Goal: Task Accomplishment & Management: Complete application form

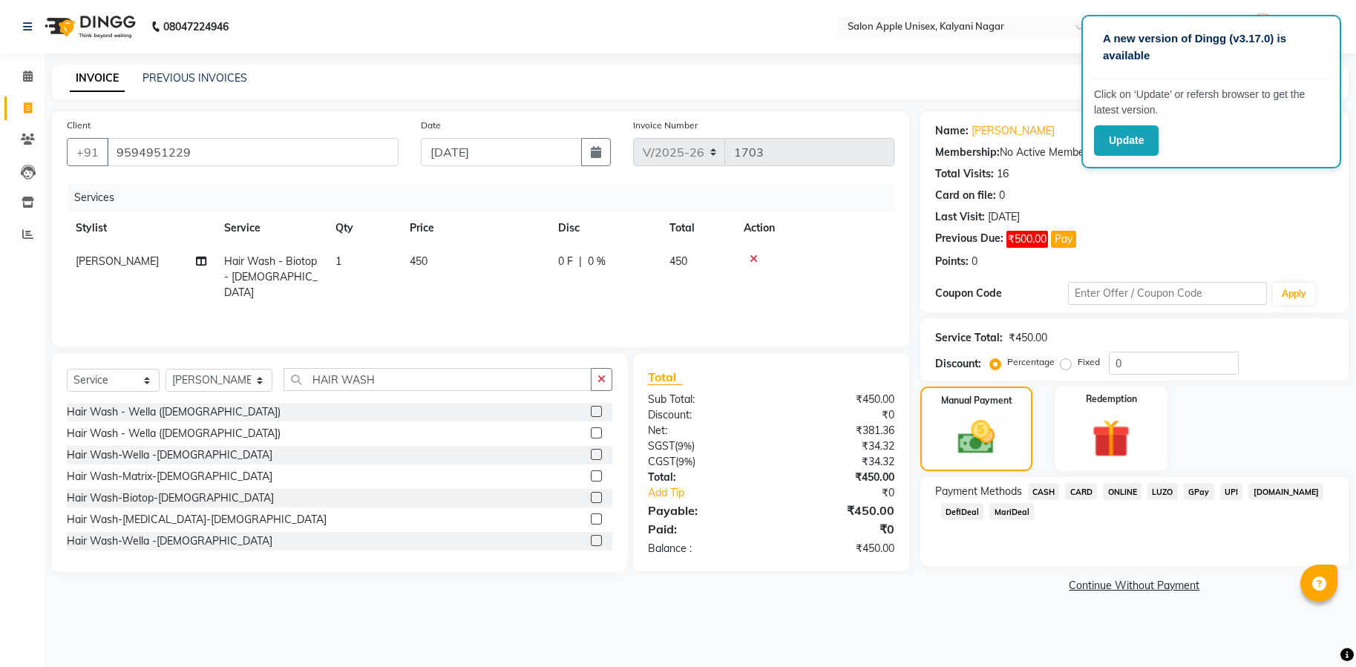
select select "119"
select select "service"
select select "89815"
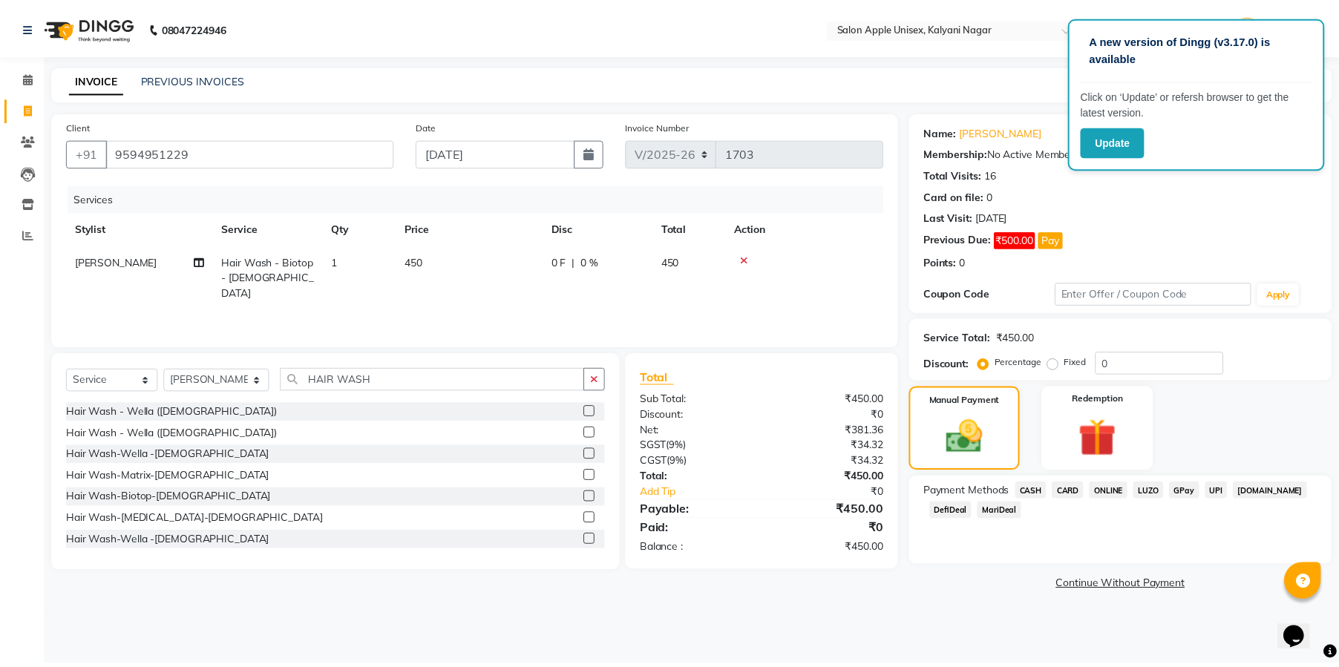
scroll to position [267, 0]
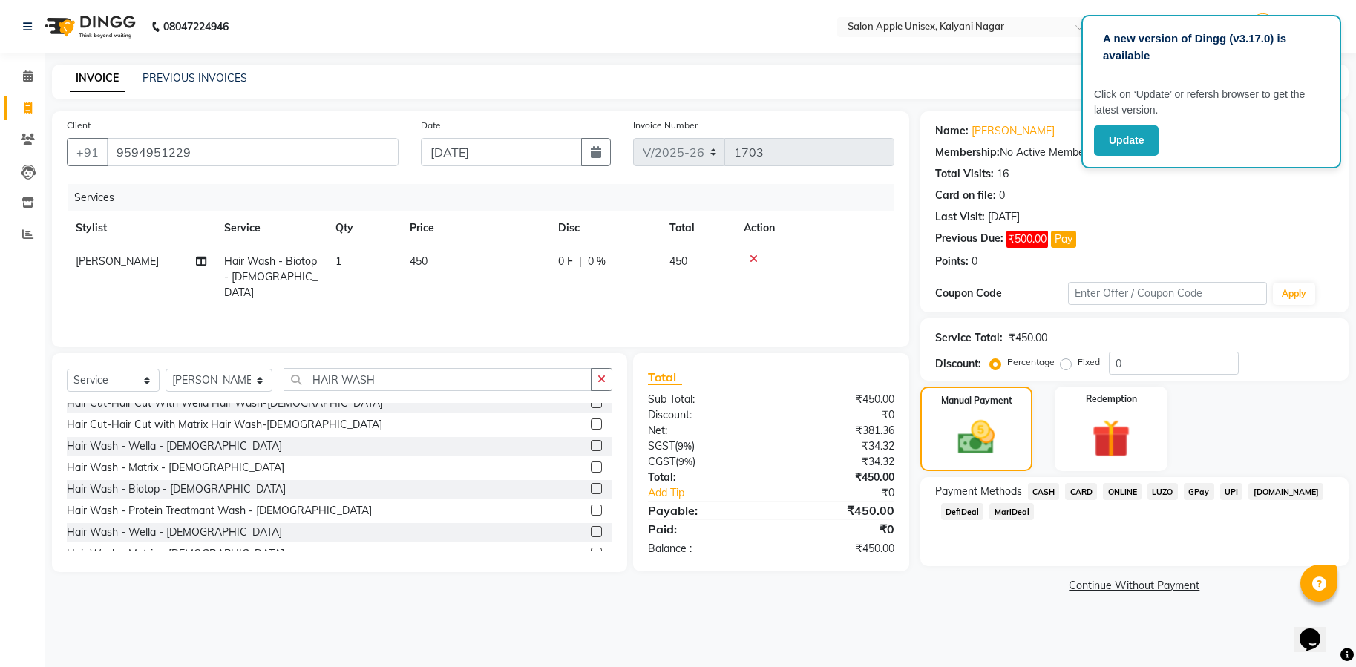
click at [1119, 488] on span "ONLINE" at bounding box center [1122, 491] width 39 height 17
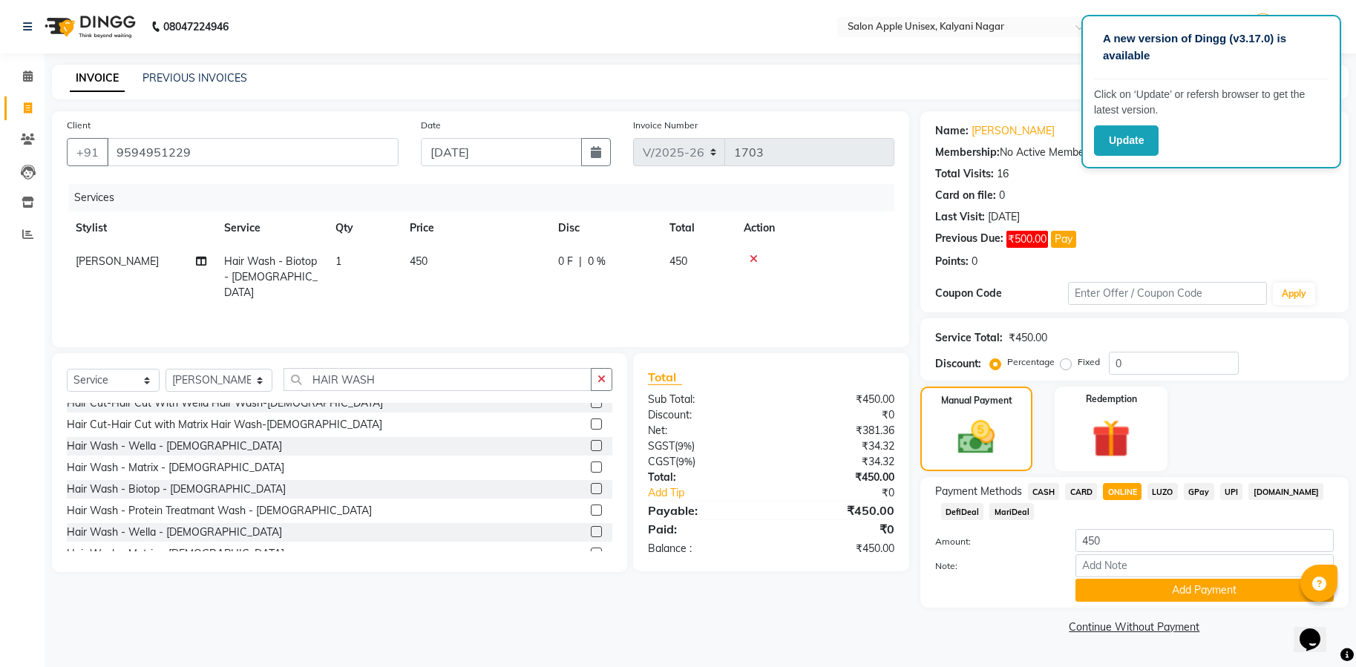
click at [1041, 491] on span "CASH" at bounding box center [1044, 491] width 32 height 17
click at [1245, 592] on button "Add Payment" at bounding box center [1204, 590] width 258 height 23
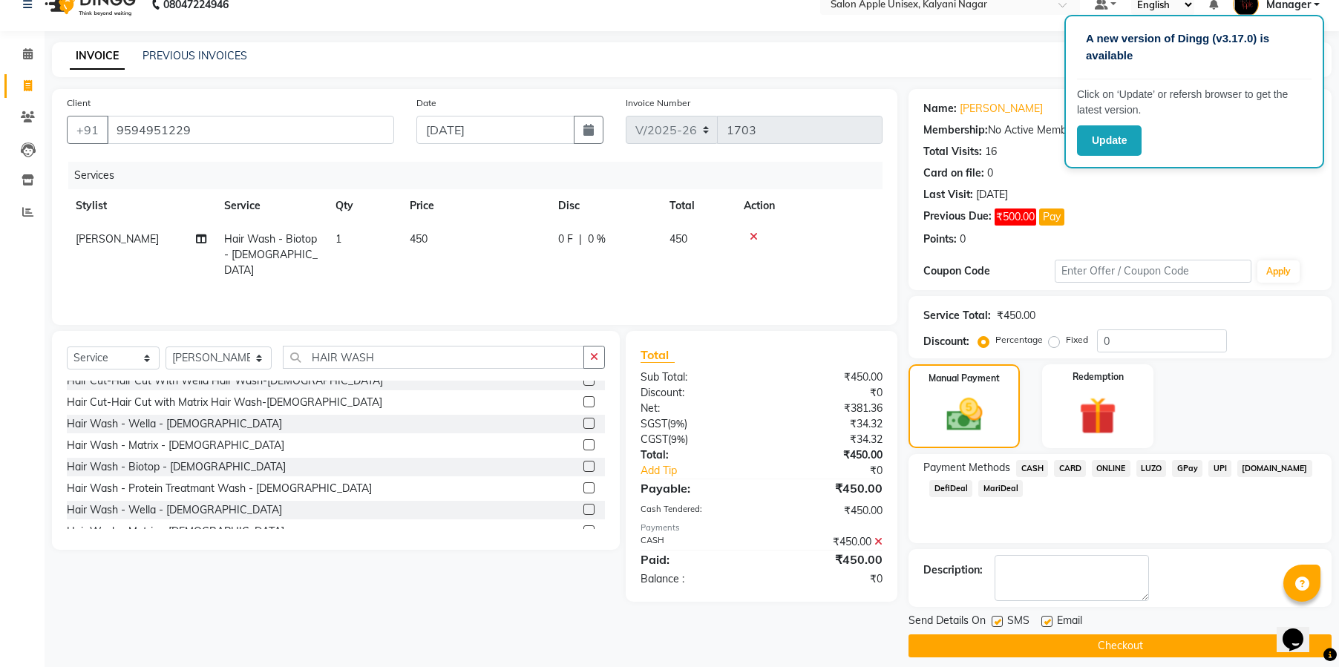
scroll to position [35, 0]
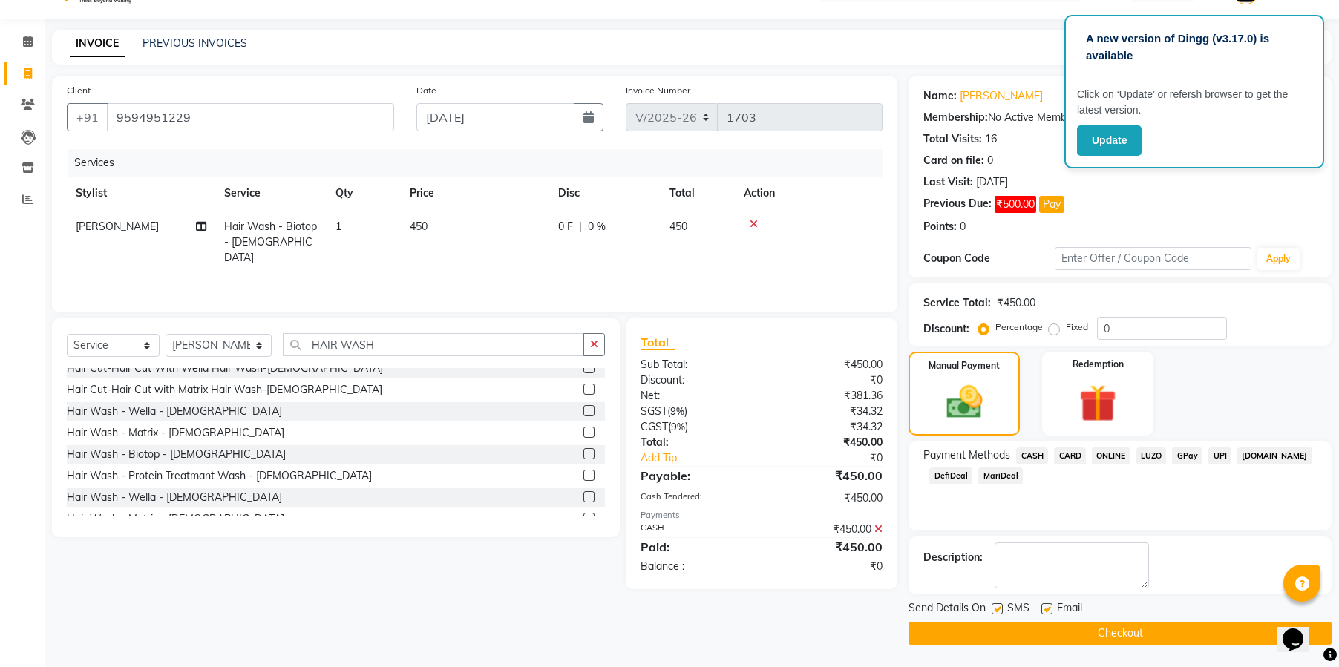
click at [994, 614] on div at bounding box center [996, 611] width 10 height 16
click at [995, 608] on label at bounding box center [996, 608] width 11 height 11
click at [995, 608] on input "checkbox" at bounding box center [996, 610] width 10 height 10
checkbox input "false"
click at [1047, 606] on label at bounding box center [1046, 608] width 11 height 11
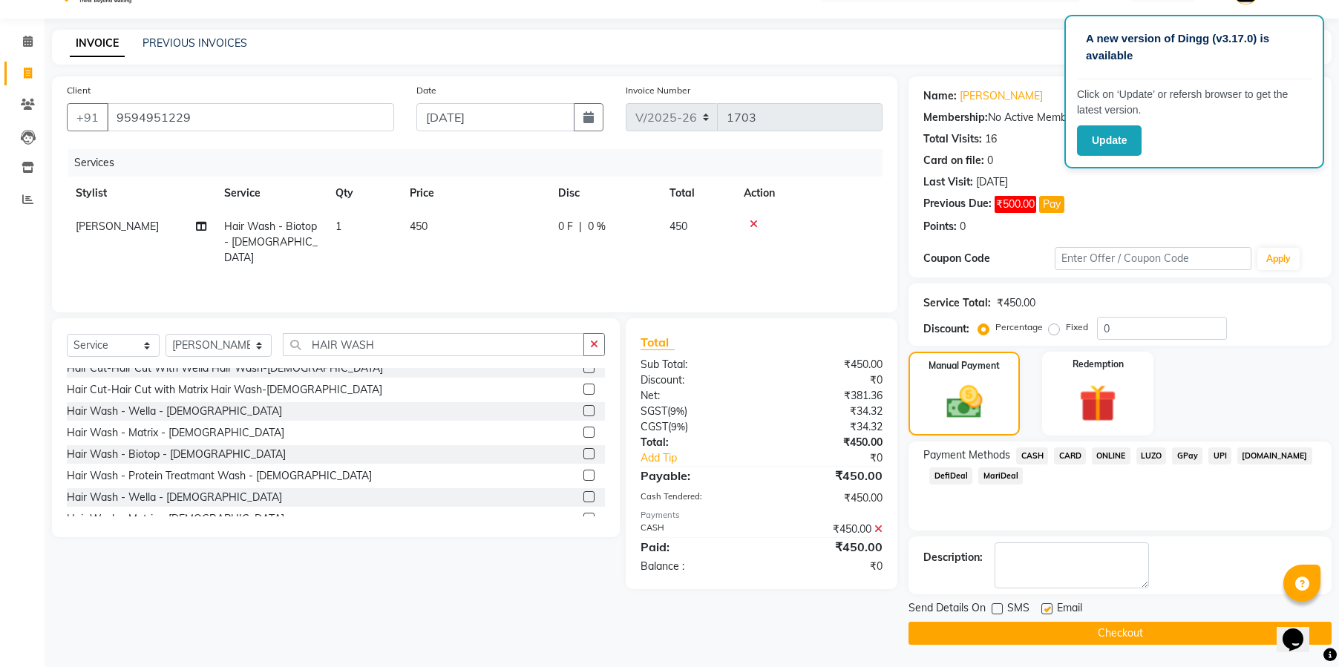
click at [1047, 606] on input "checkbox" at bounding box center [1046, 610] width 10 height 10
checkbox input "false"
click at [1088, 632] on button "Checkout" at bounding box center [1119, 633] width 423 height 23
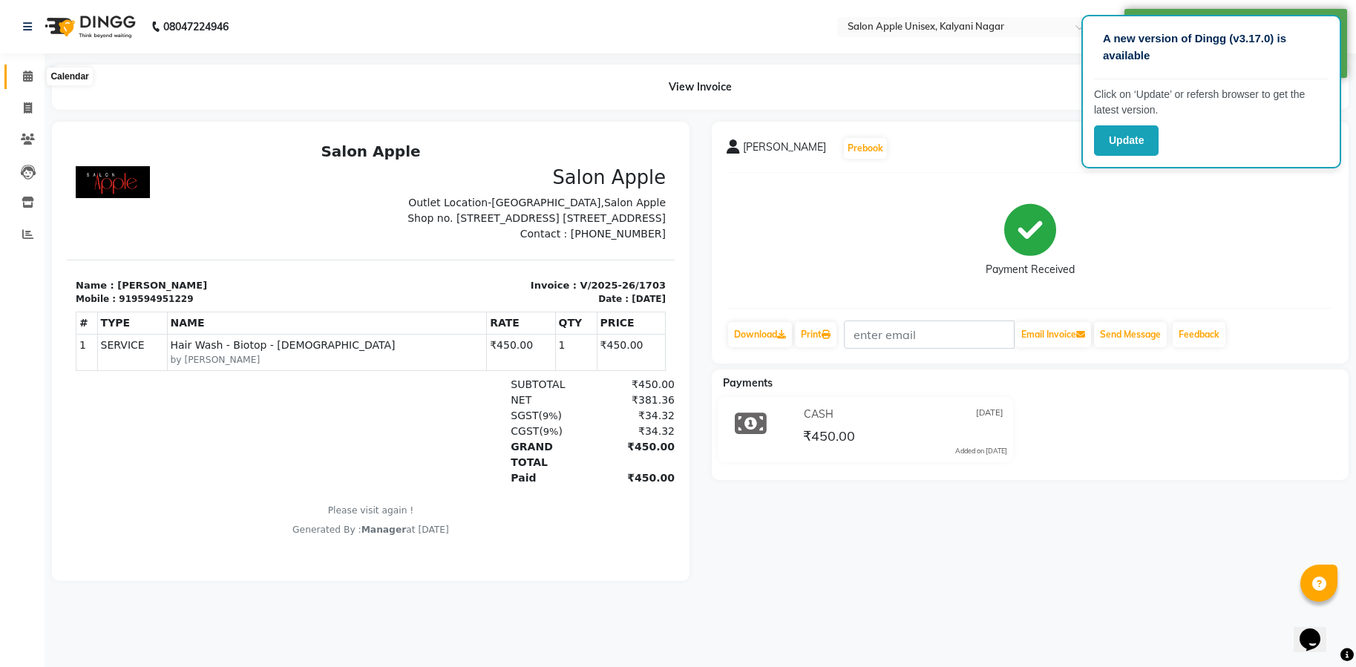
click at [22, 76] on span at bounding box center [28, 76] width 26 height 17
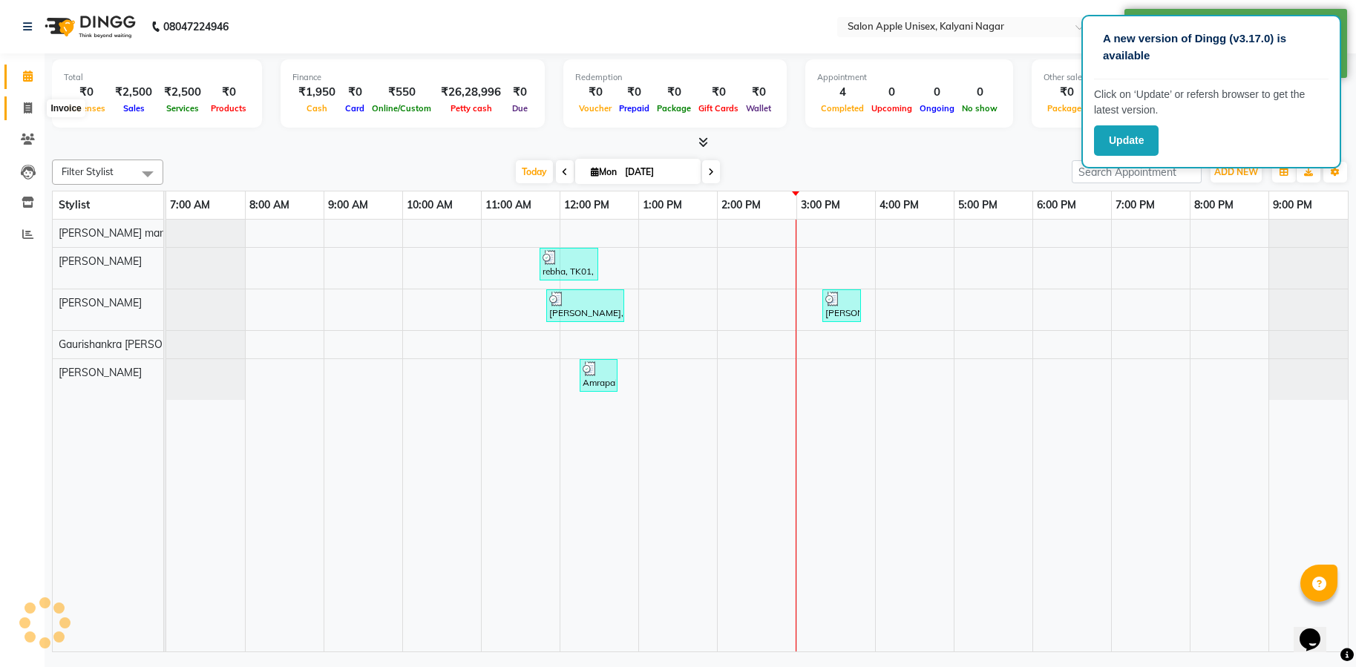
click at [22, 113] on span at bounding box center [28, 108] width 26 height 17
select select "service"
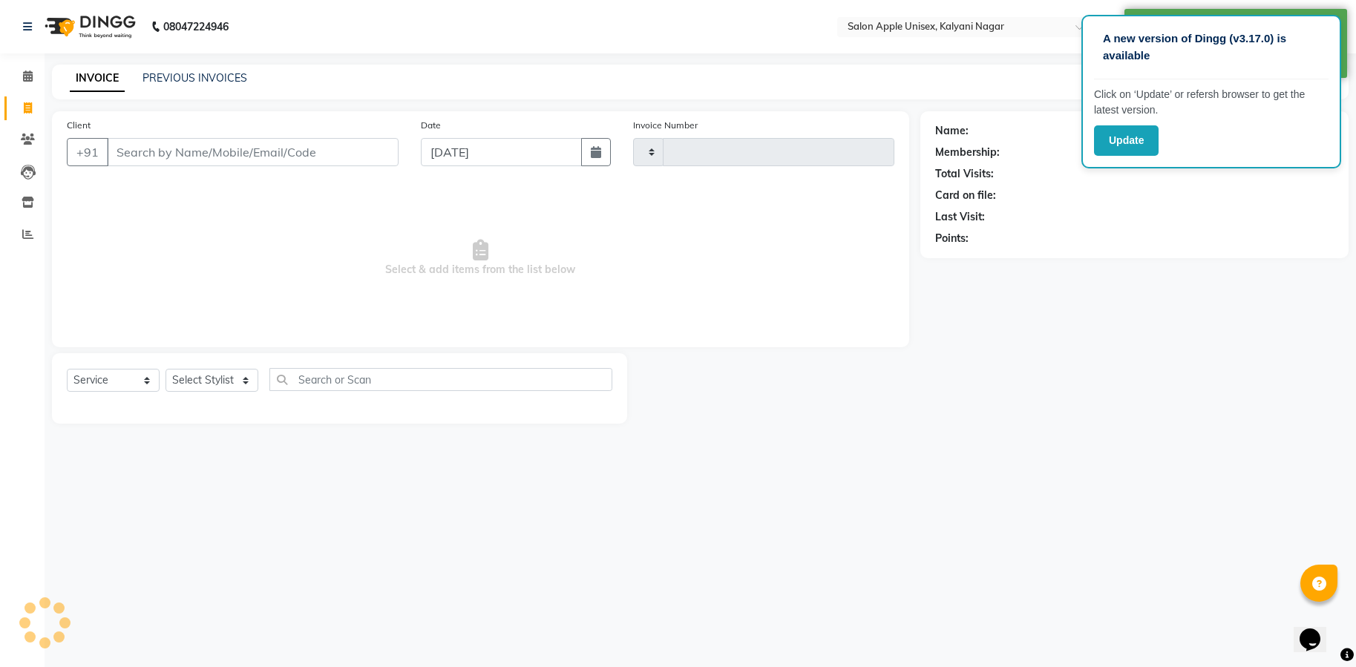
type input "1704"
select select "119"
click at [274, 150] on input "Client" at bounding box center [253, 152] width 292 height 28
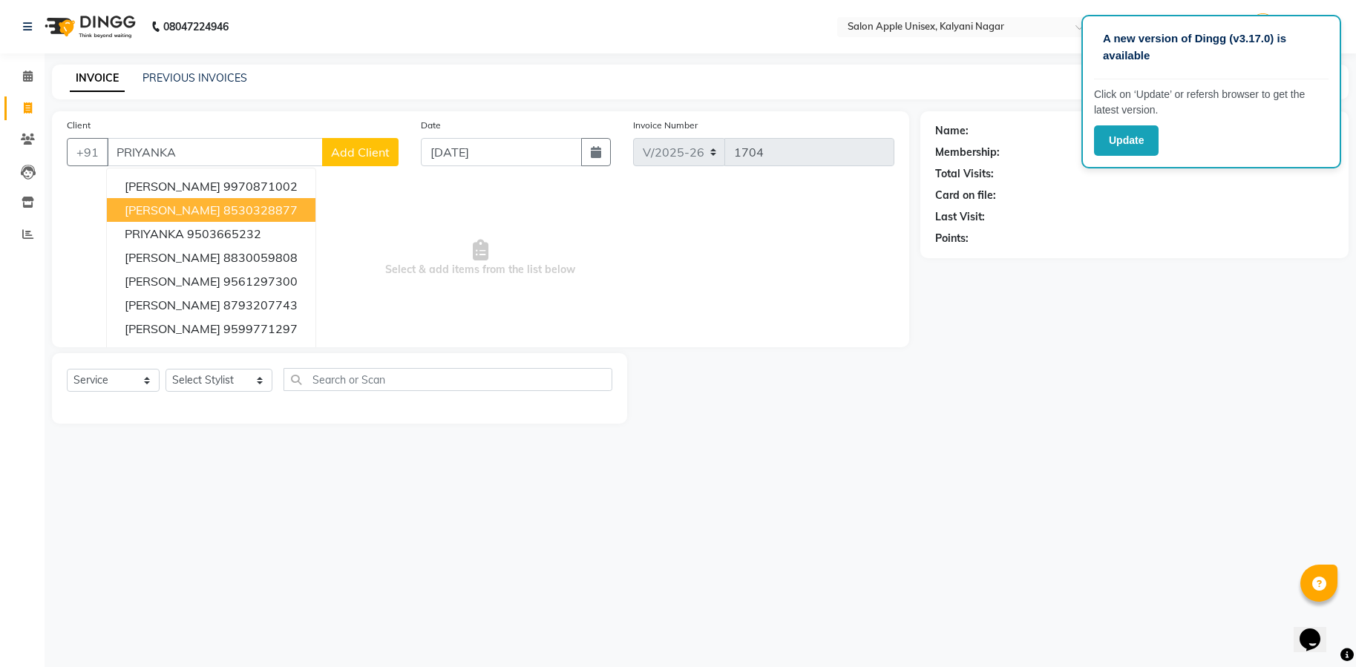
click at [185, 209] on span "[PERSON_NAME]" at bounding box center [173, 210] width 96 height 15
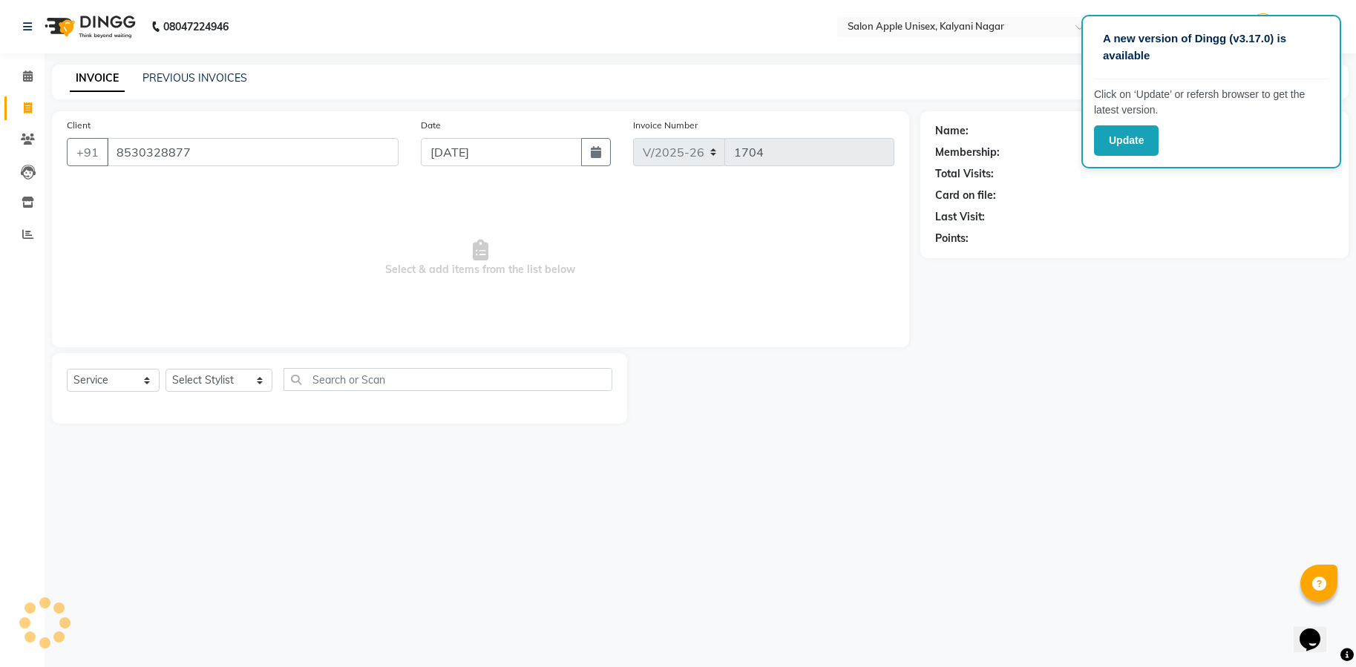
type input "8530328877"
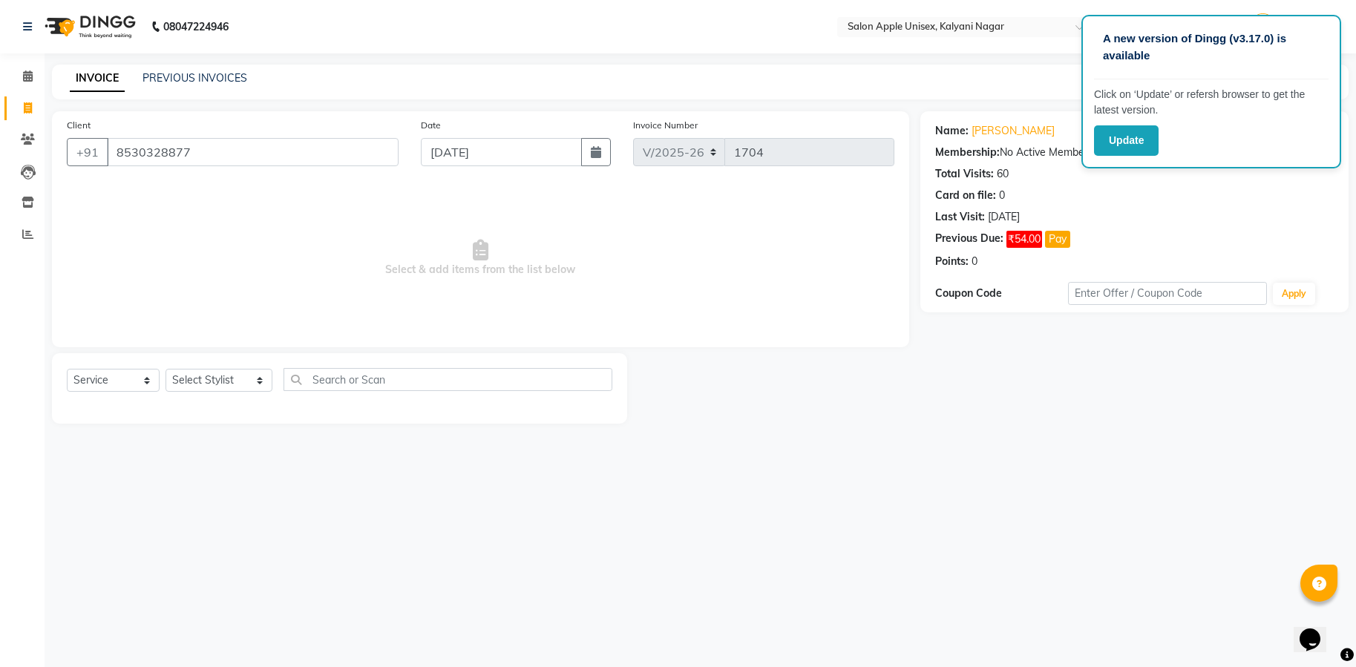
click at [1213, 196] on div "Card on file: 0" at bounding box center [1134, 196] width 399 height 16
click at [258, 388] on select "Select Stylist [PERSON_NAME] Gaurishankra [PERSON_NAME] (Owner) [PERSON_NAME] M…" at bounding box center [218, 380] width 107 height 23
select select "67553"
click at [165, 369] on select "Select Stylist [PERSON_NAME] Gaurishankra [PERSON_NAME] (Owner) [PERSON_NAME] M…" at bounding box center [218, 380] width 107 height 23
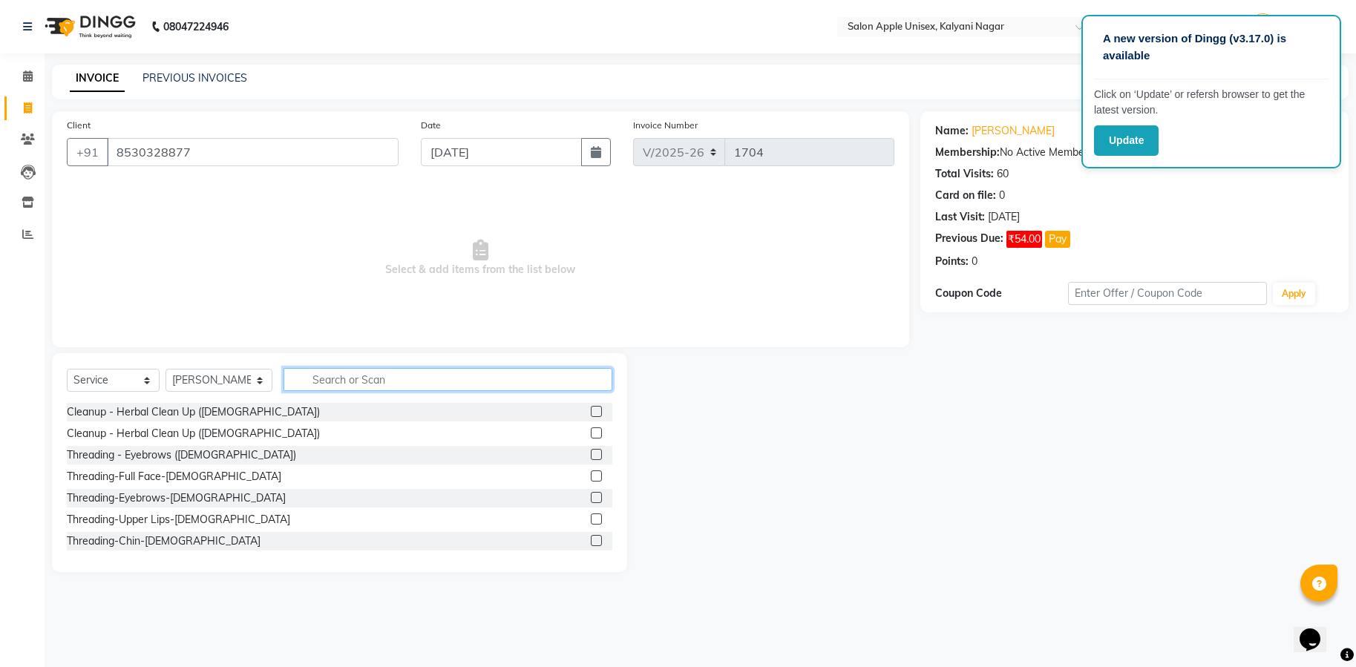
click at [399, 390] on input "text" at bounding box center [447, 379] width 329 height 23
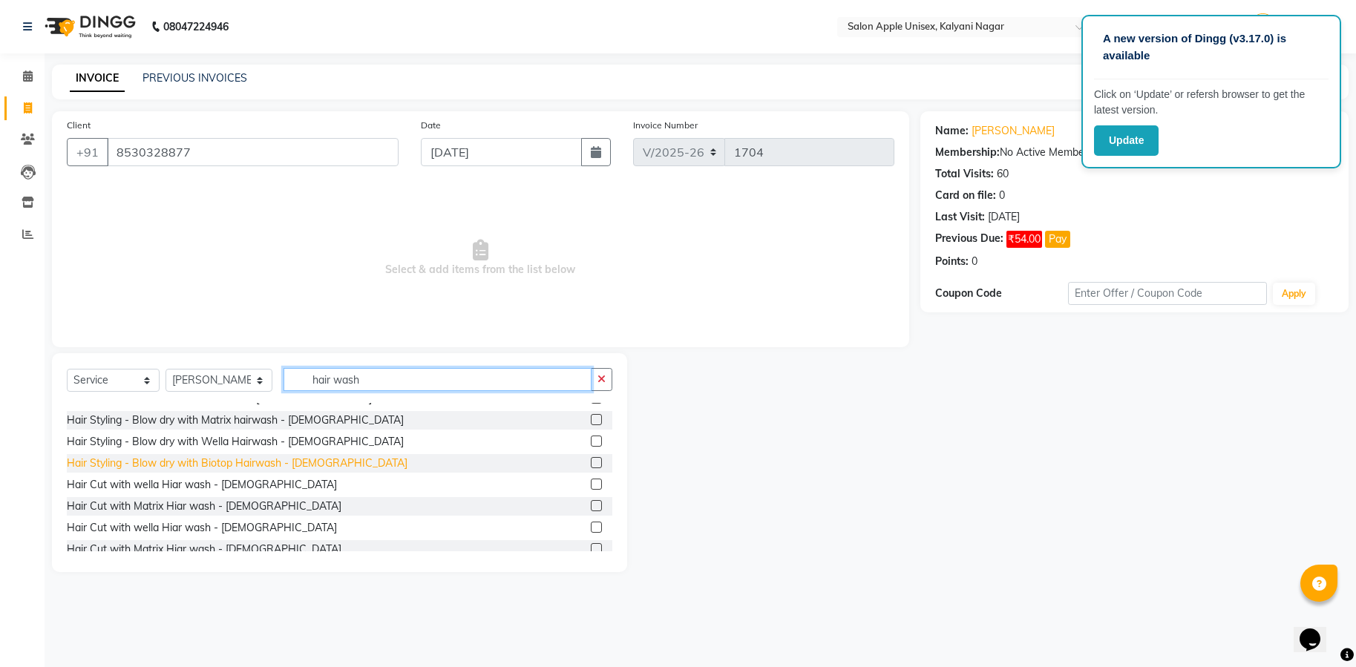
scroll to position [476, 0]
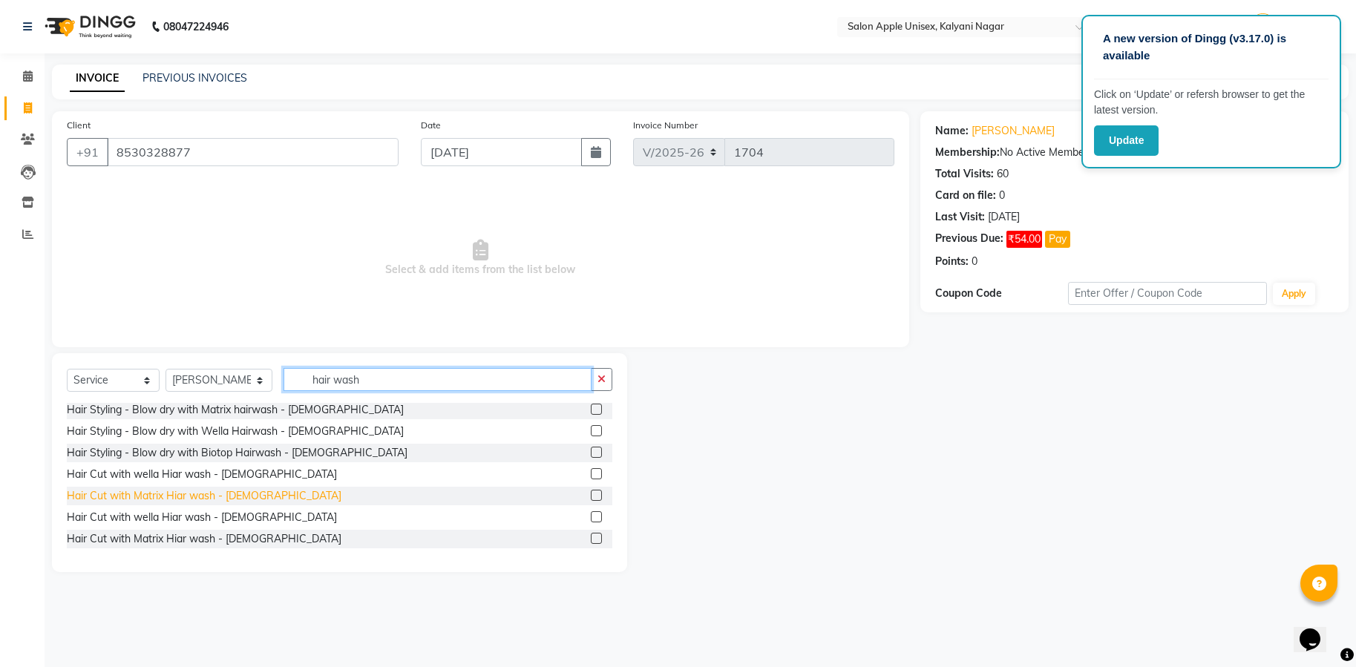
type input "hair wash"
click at [180, 496] on div "Hair Cut with Matrix Hiar wash - [DEMOGRAPHIC_DATA]" at bounding box center [204, 496] width 275 height 16
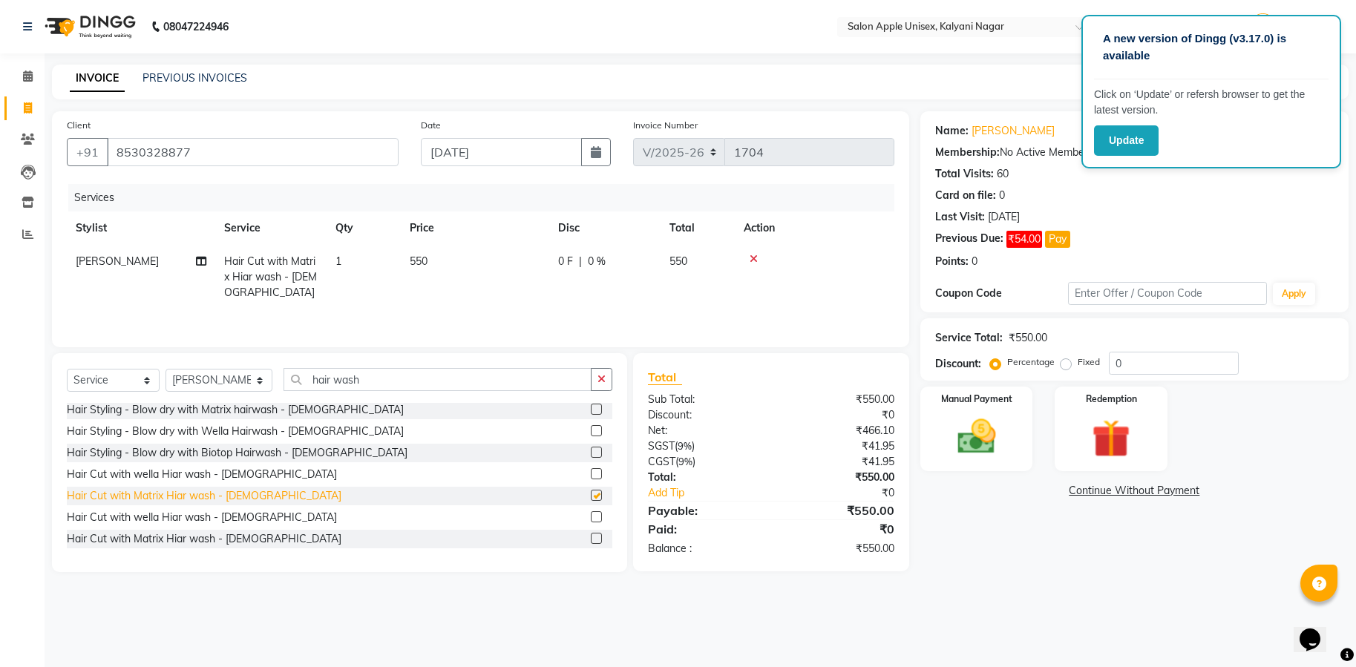
checkbox input "false"
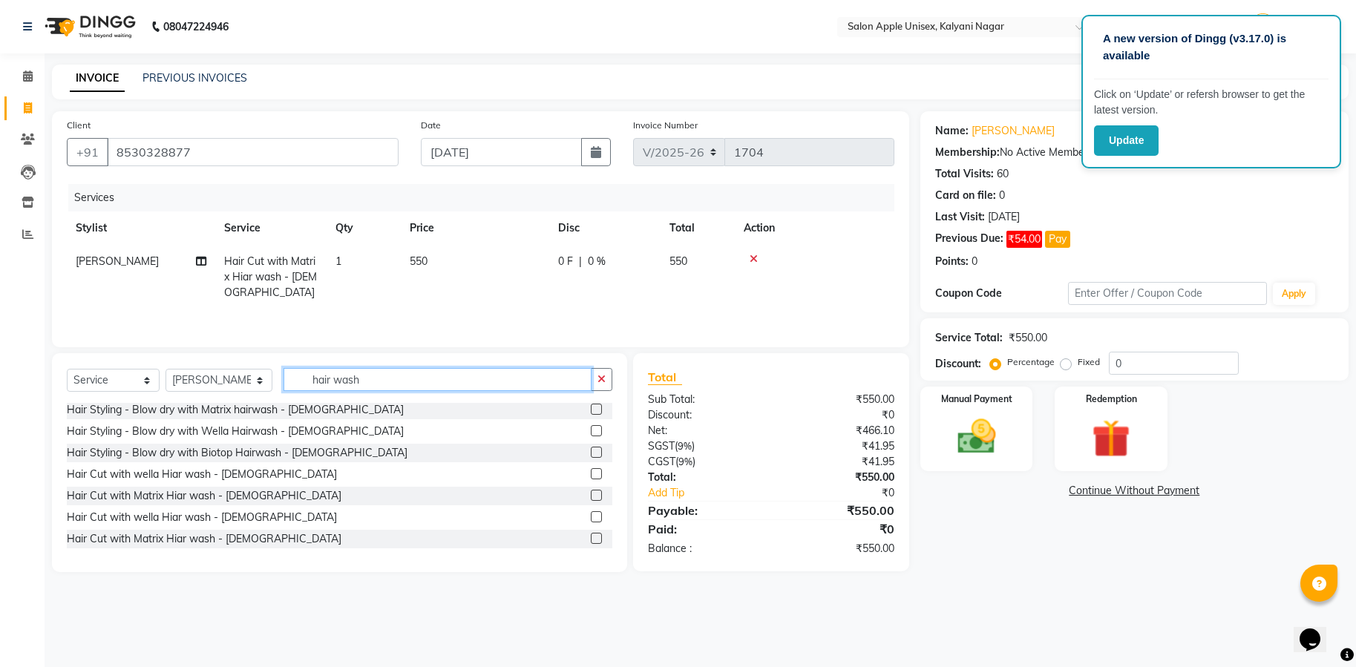
click at [372, 388] on input "hair wash" at bounding box center [437, 379] width 308 height 23
click at [755, 260] on icon at bounding box center [754, 259] width 8 height 10
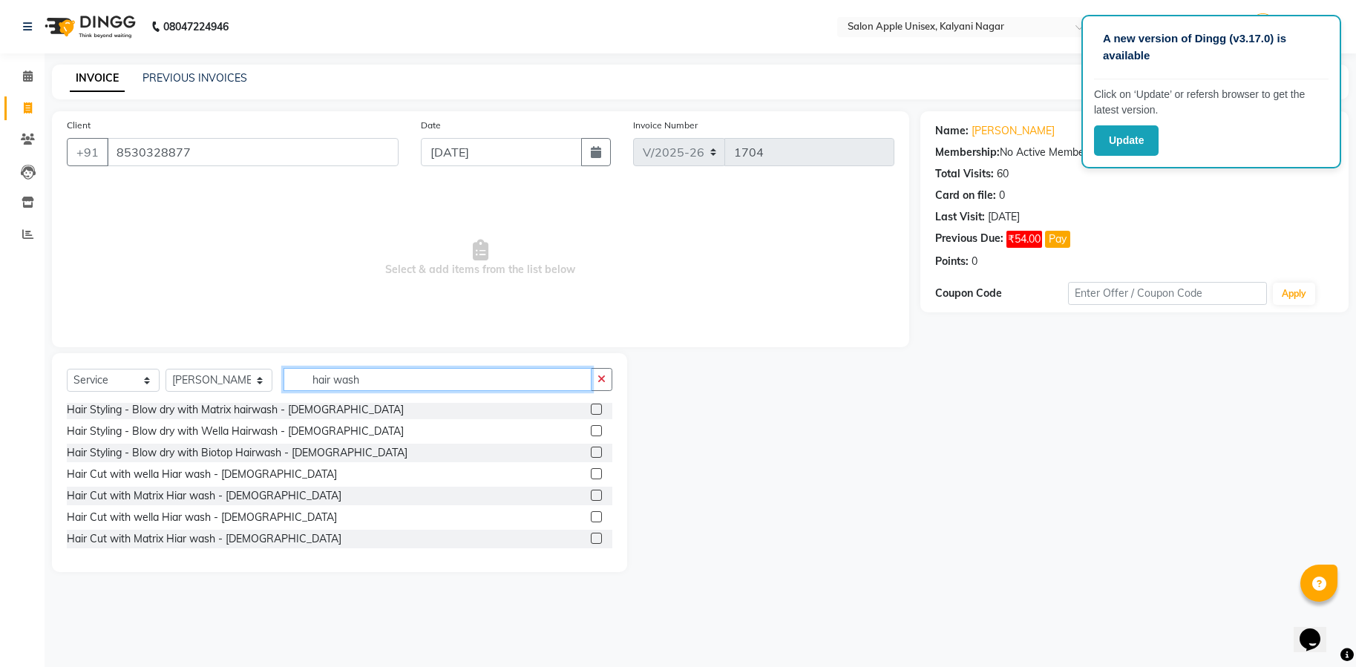
click at [395, 378] on input "hair wash" at bounding box center [437, 379] width 308 height 23
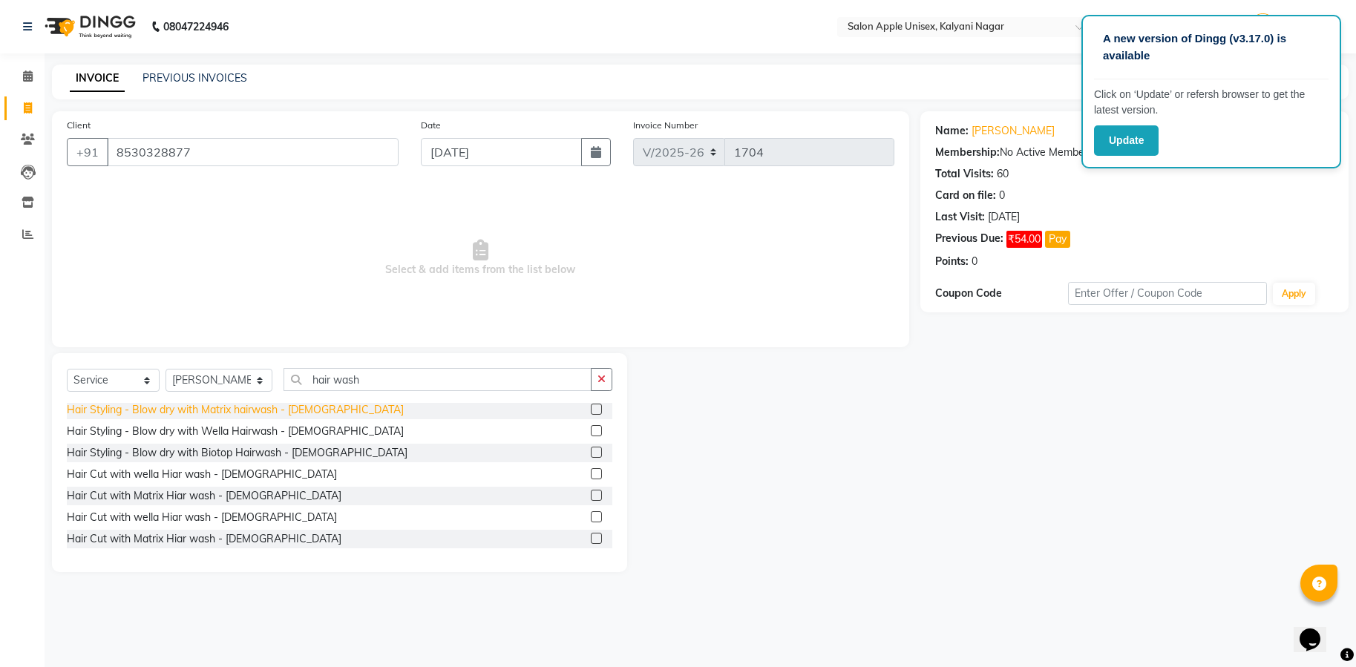
click at [273, 405] on div "Hair Styling - Blow dry with Matrix hairwash - [DEMOGRAPHIC_DATA]" at bounding box center [235, 410] width 337 height 16
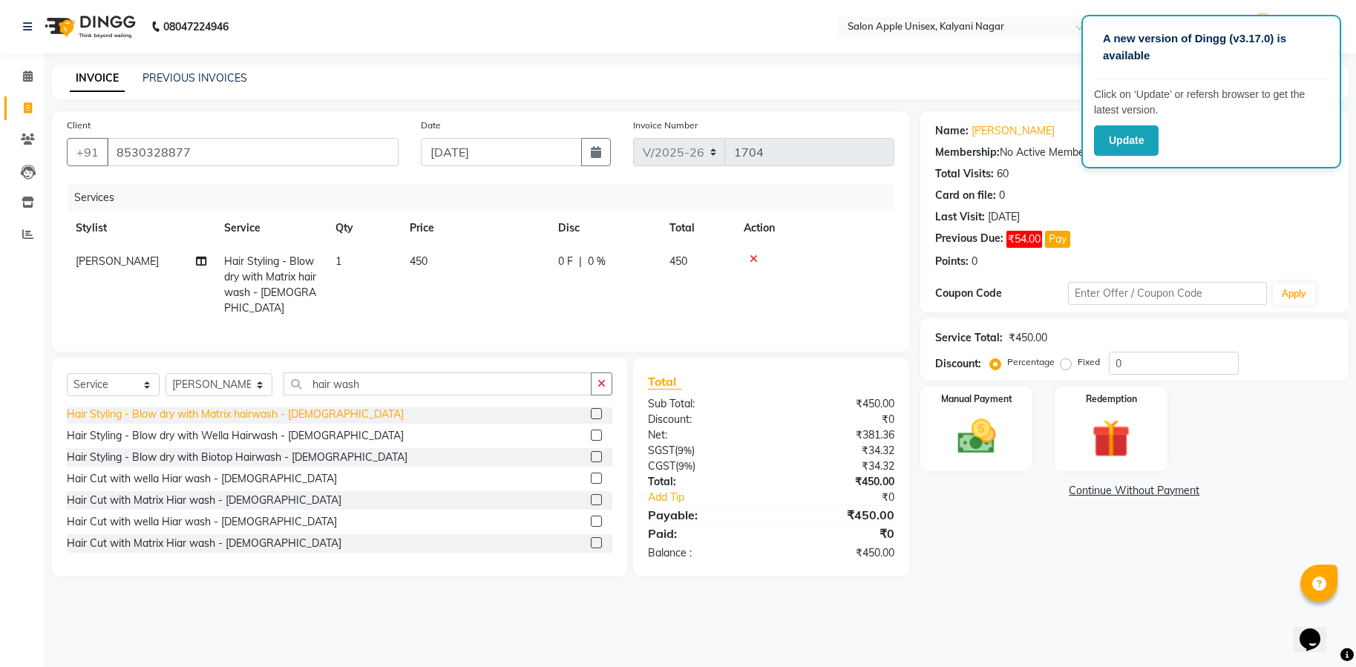
click at [275, 417] on div "Hair Styling - Blow dry with Matrix hairwash - [DEMOGRAPHIC_DATA]" at bounding box center [235, 415] width 337 height 16
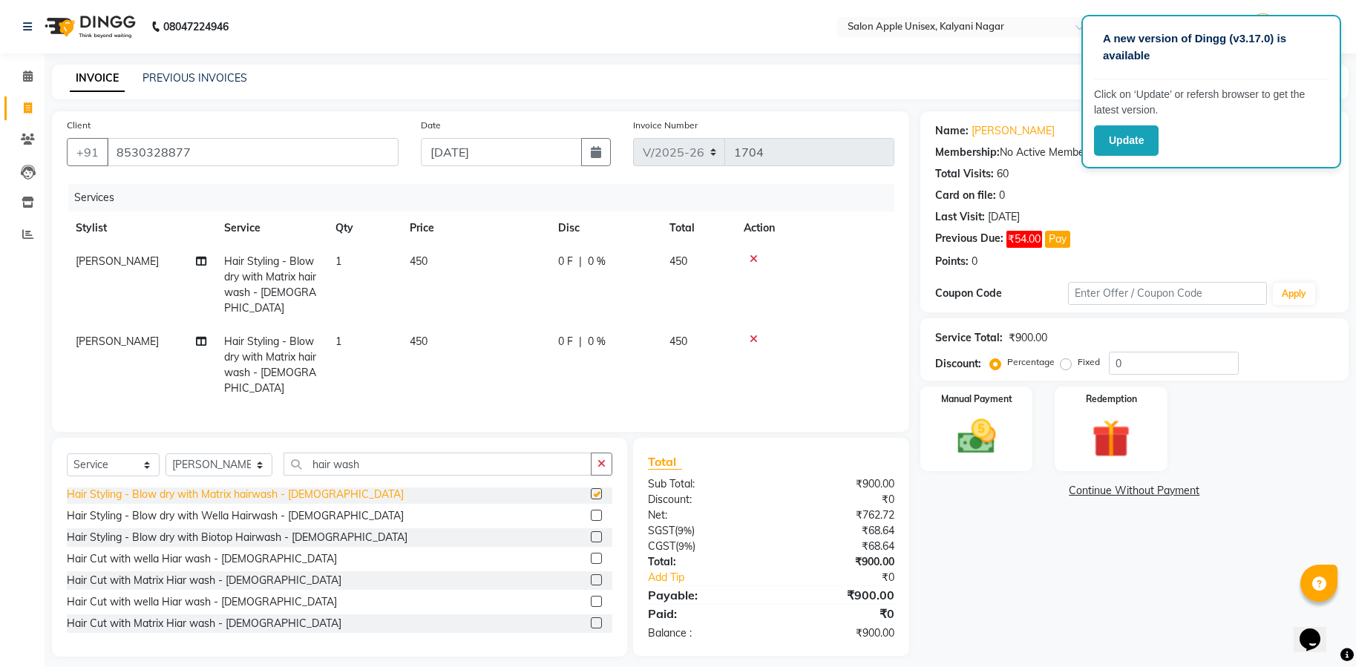
checkbox input "false"
click at [753, 334] on icon at bounding box center [754, 339] width 8 height 10
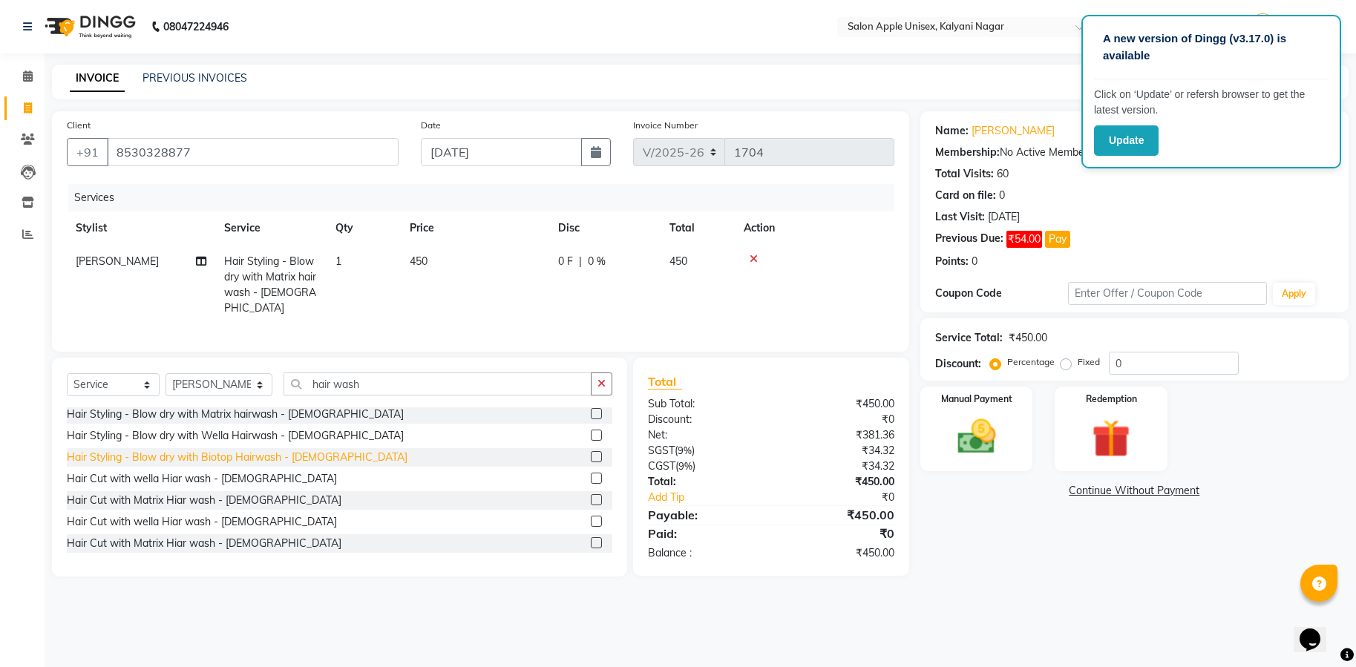
click at [247, 457] on div "Hair Styling - Blow dry with Biotop Hairwash - [DEMOGRAPHIC_DATA]" at bounding box center [237, 458] width 341 height 16
checkbox input "false"
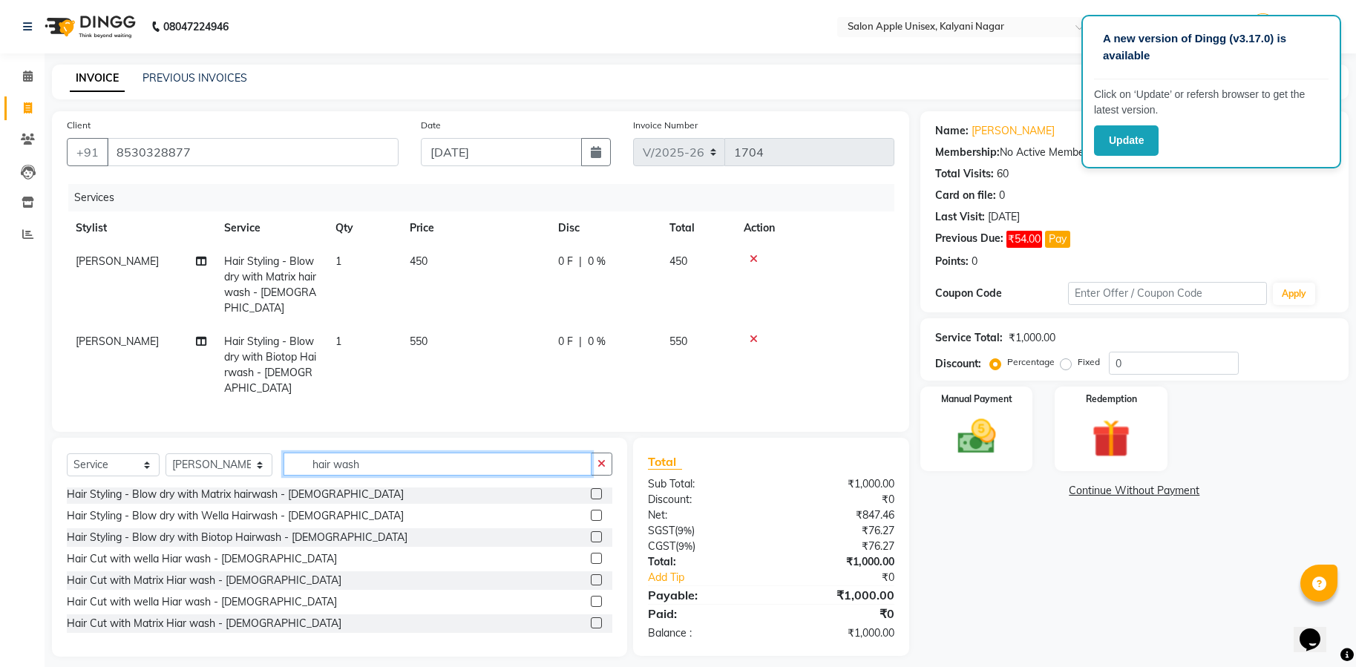
click at [361, 455] on input "hair wash" at bounding box center [437, 464] width 308 height 23
type input "h"
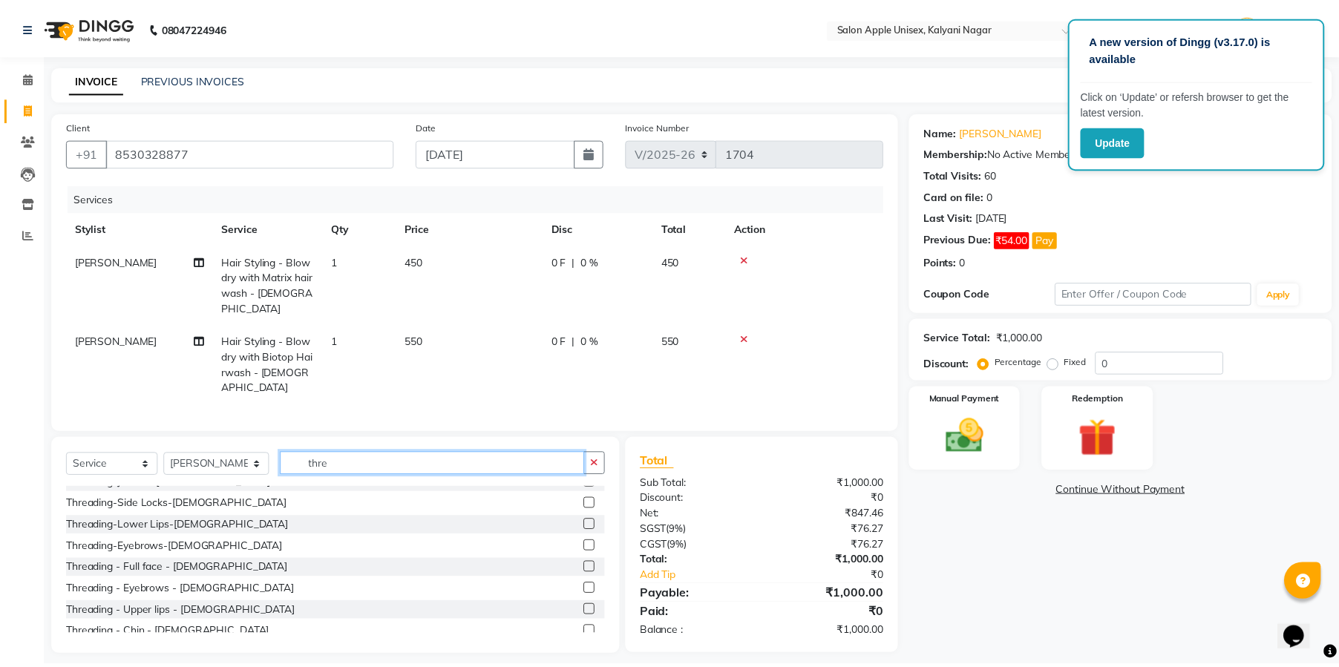
scroll to position [260, 0]
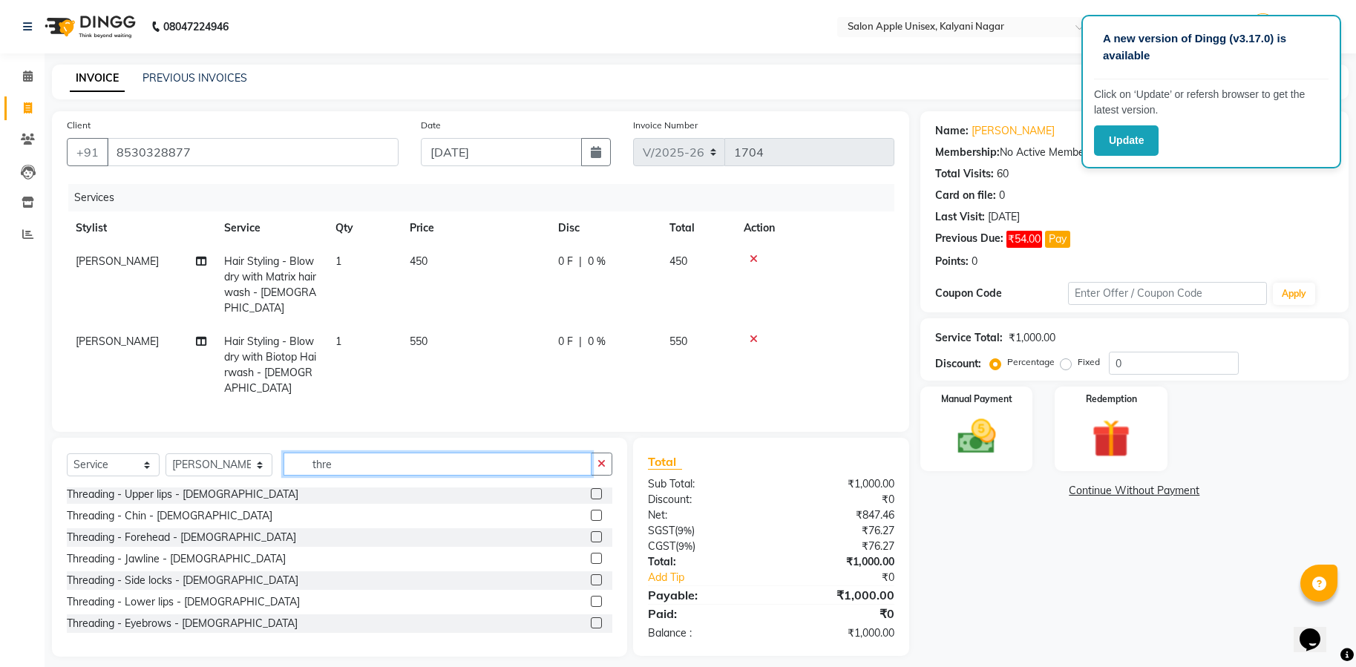
type input "thre"
click at [137, 530] on div "Threading - Forehead - [DEMOGRAPHIC_DATA]" at bounding box center [181, 538] width 229 height 16
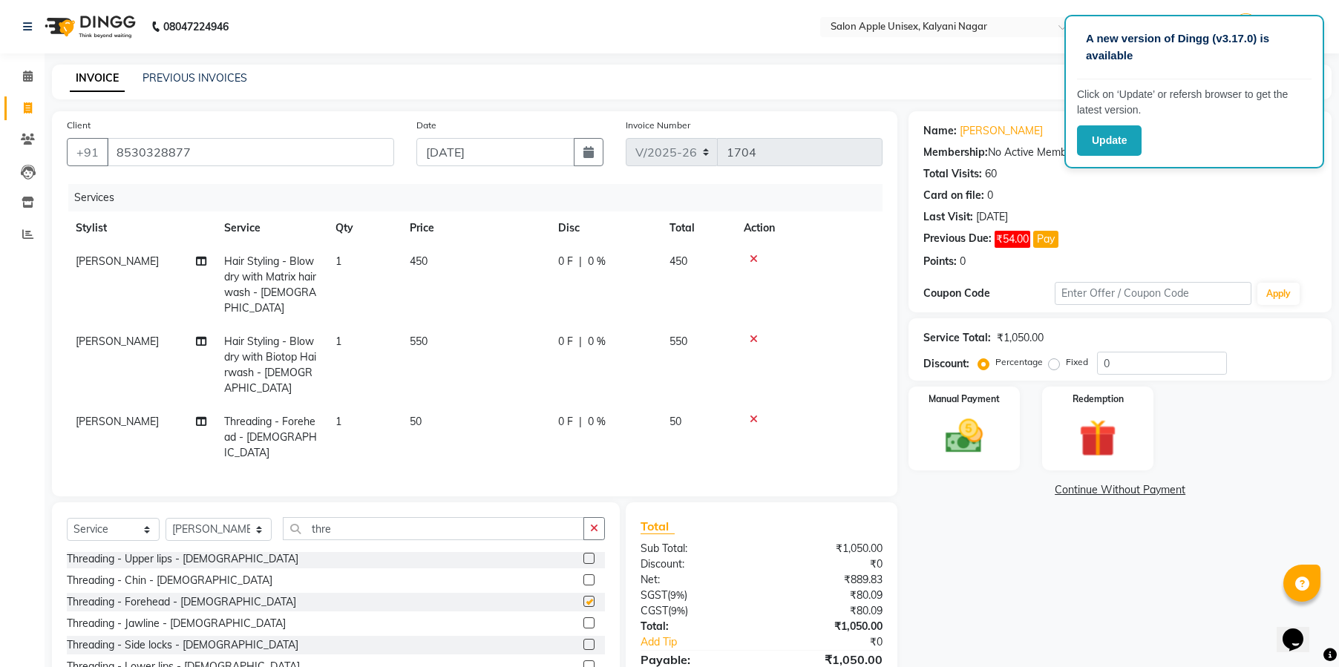
checkbox input "false"
click at [143, 551] on div "Threading - Upper lips - [DEMOGRAPHIC_DATA]" at bounding box center [183, 559] width 232 height 16
checkbox input "false"
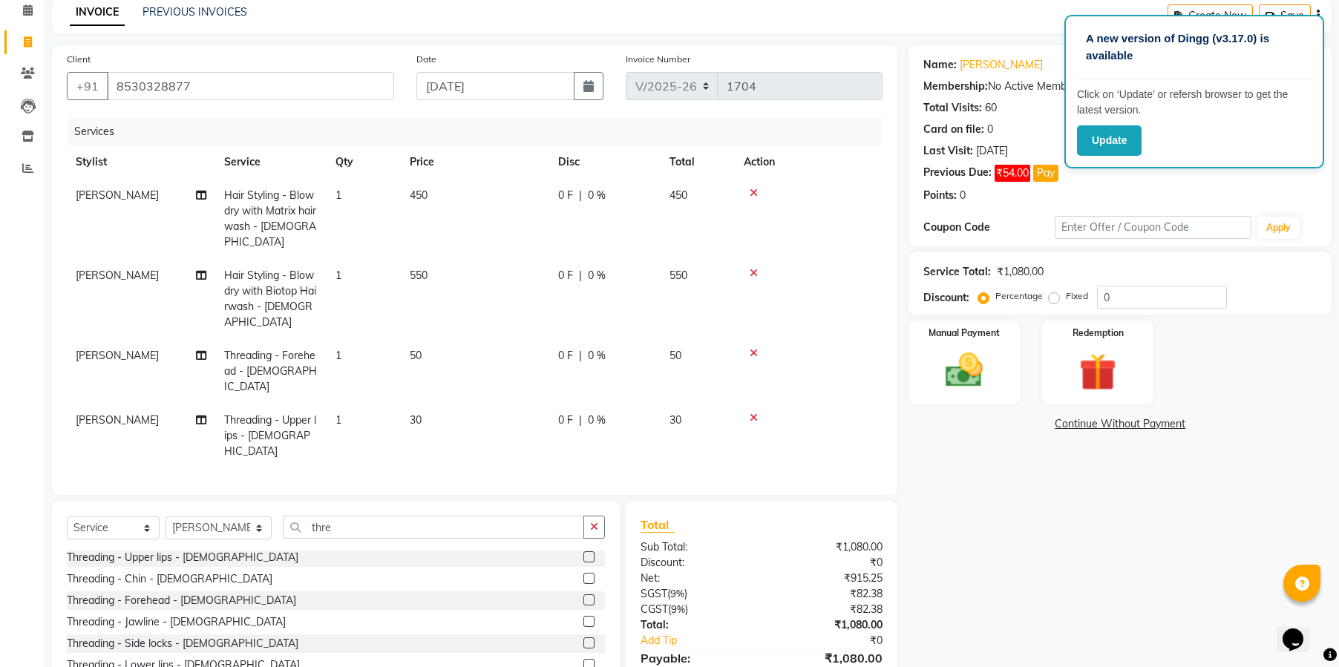
scroll to position [96, 0]
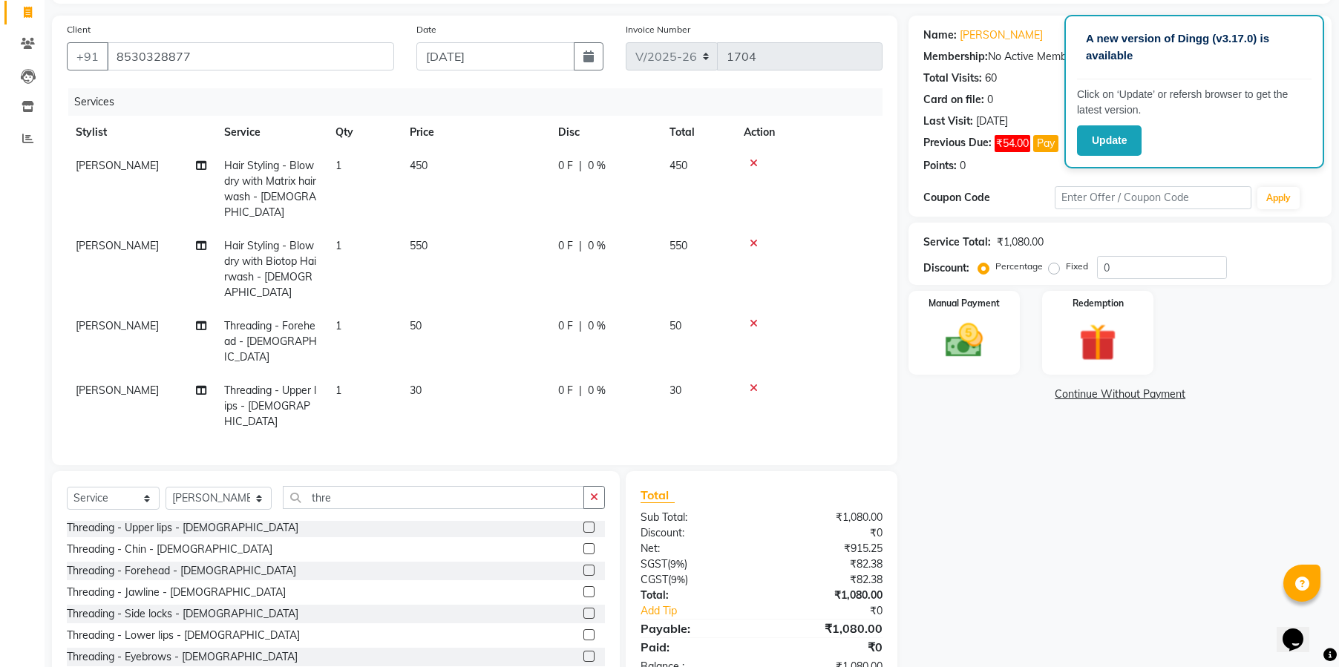
click at [755, 238] on icon at bounding box center [754, 243] width 8 height 10
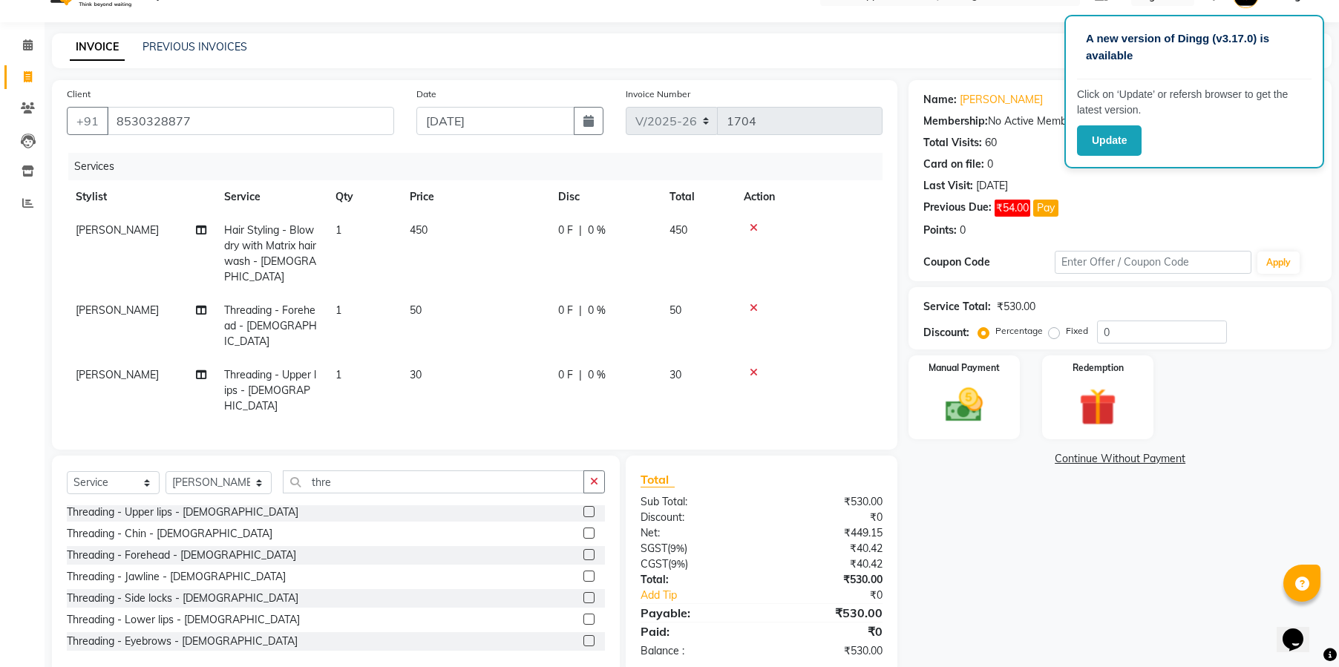
click at [369, 471] on div "Select Service Product Membership Package Voucher Prepaid Gift Card Select Styl…" at bounding box center [336, 488] width 538 height 35
click at [369, 471] on input "thre" at bounding box center [433, 482] width 301 height 23
type input "t"
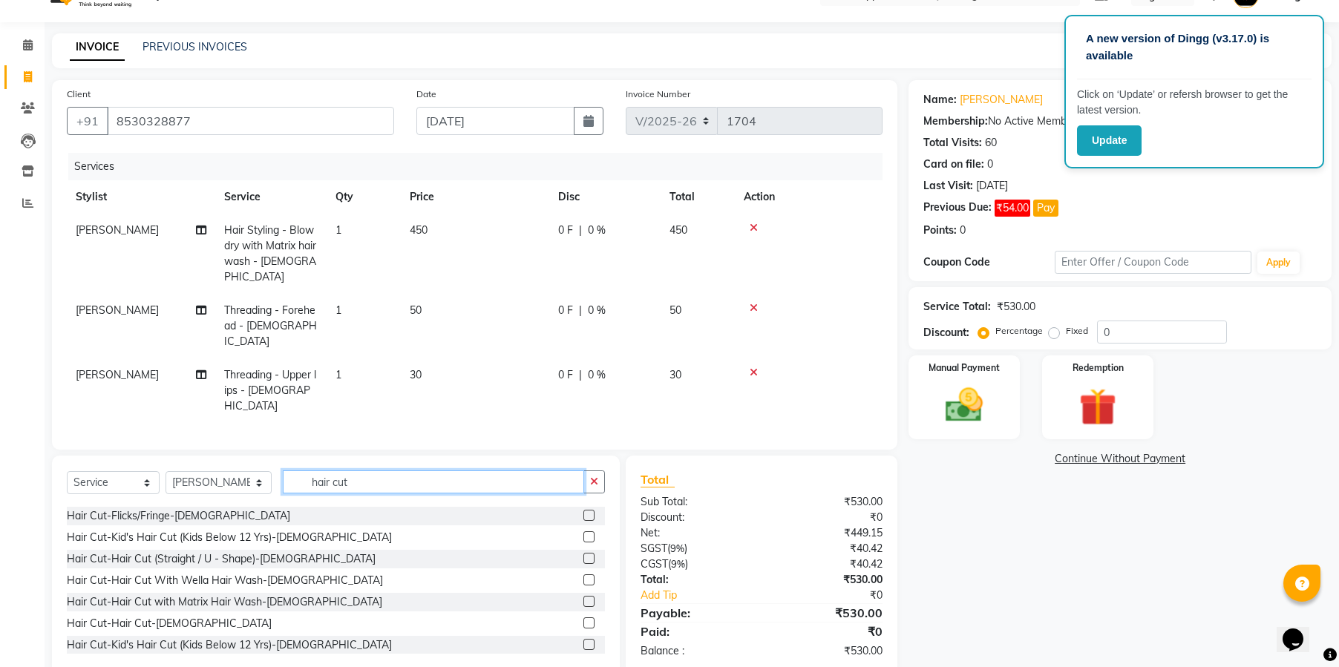
scroll to position [223, 0]
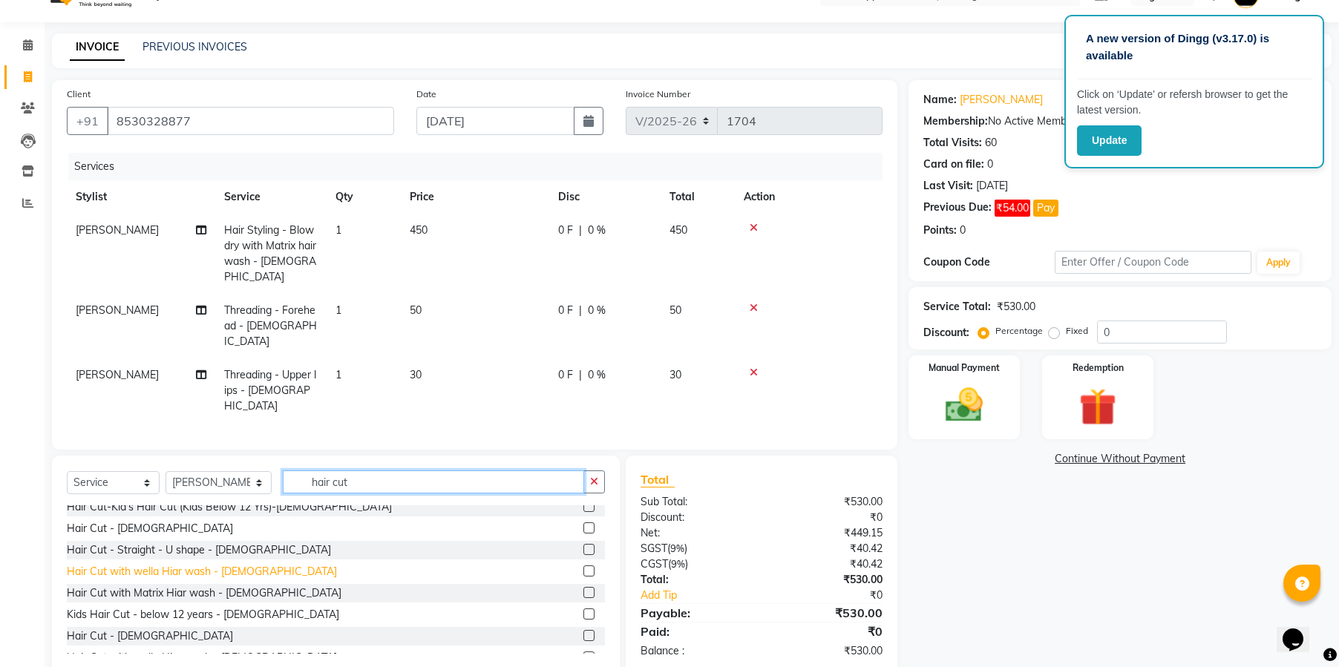
type input "hair cut"
click at [123, 564] on div "Hair Cut with wella Hiar wash - [DEMOGRAPHIC_DATA]" at bounding box center [202, 572] width 270 height 16
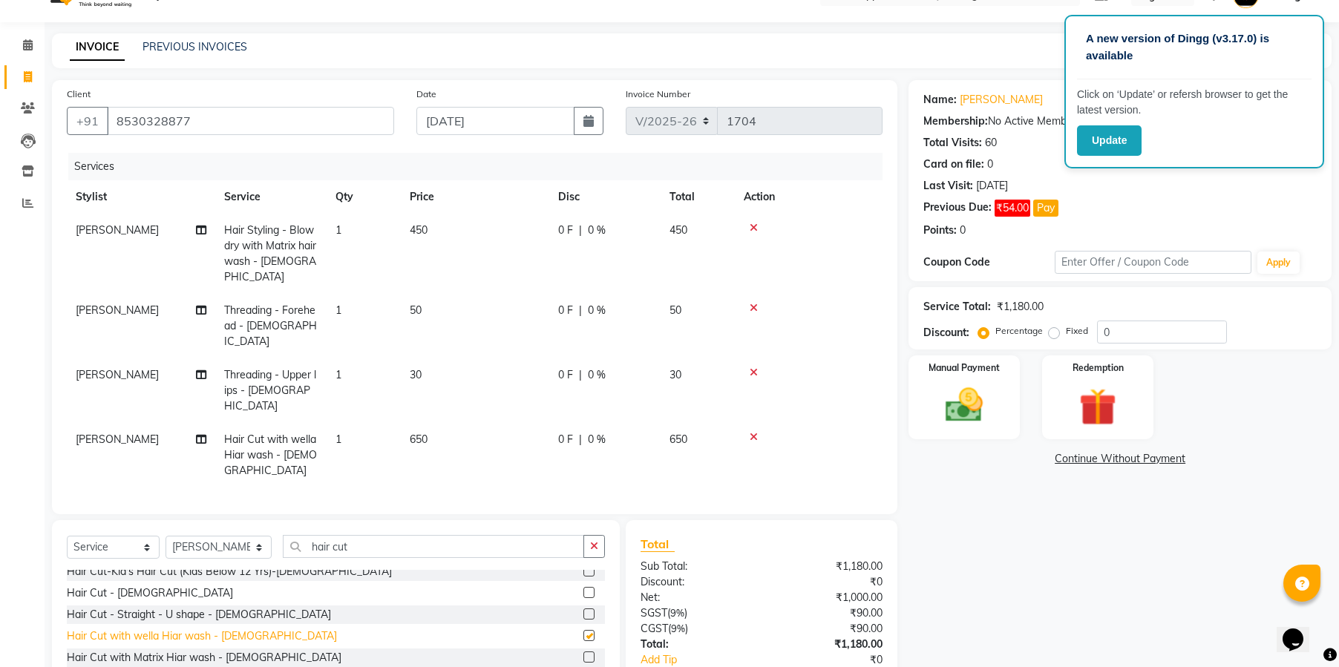
checkbox input "false"
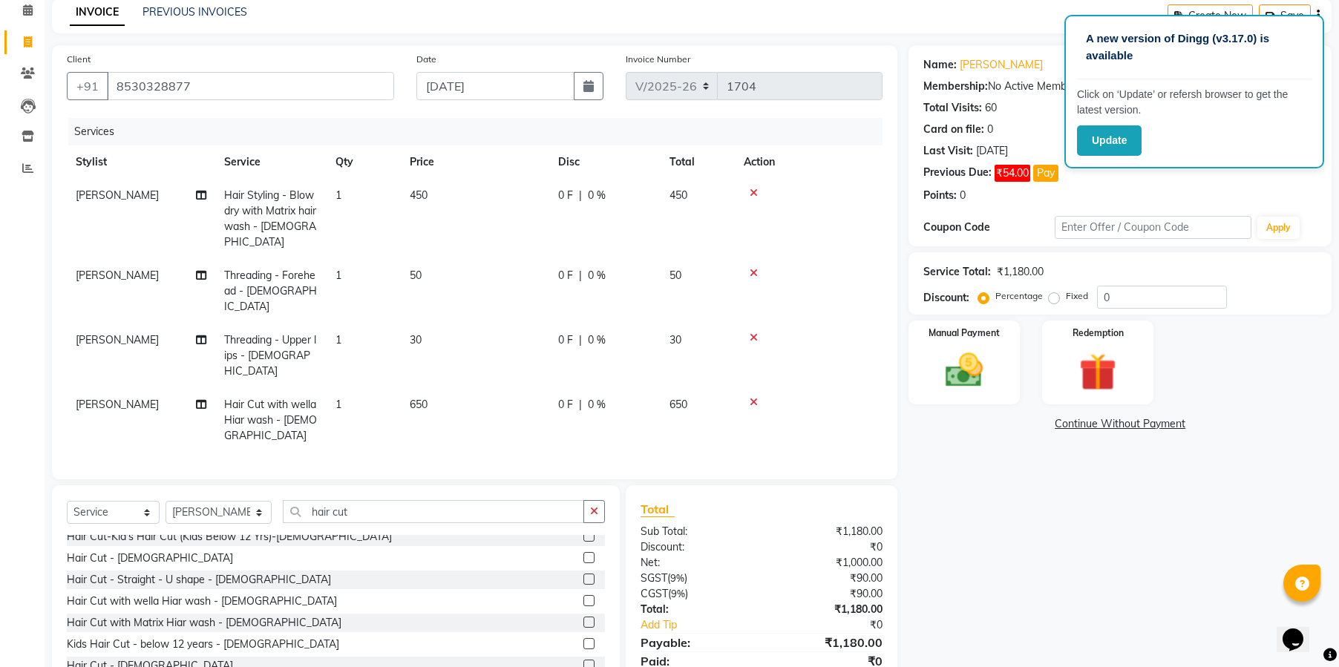
scroll to position [96, 0]
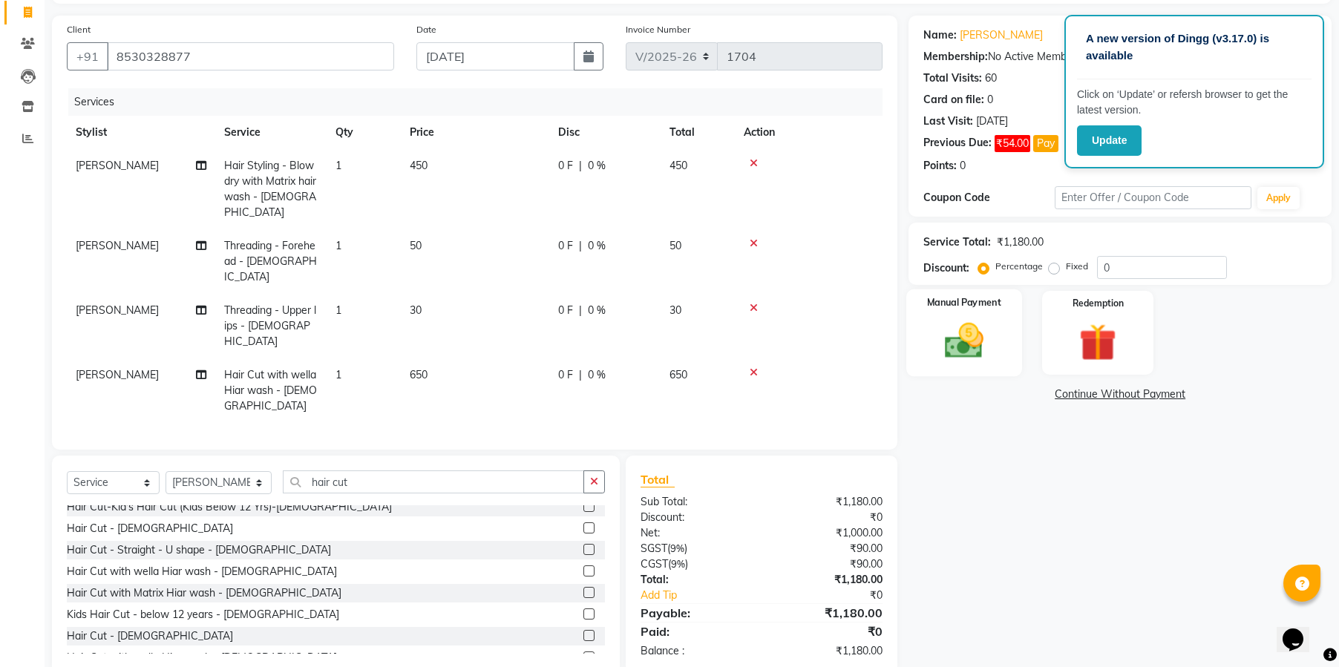
click at [975, 358] on img at bounding box center [964, 340] width 64 height 45
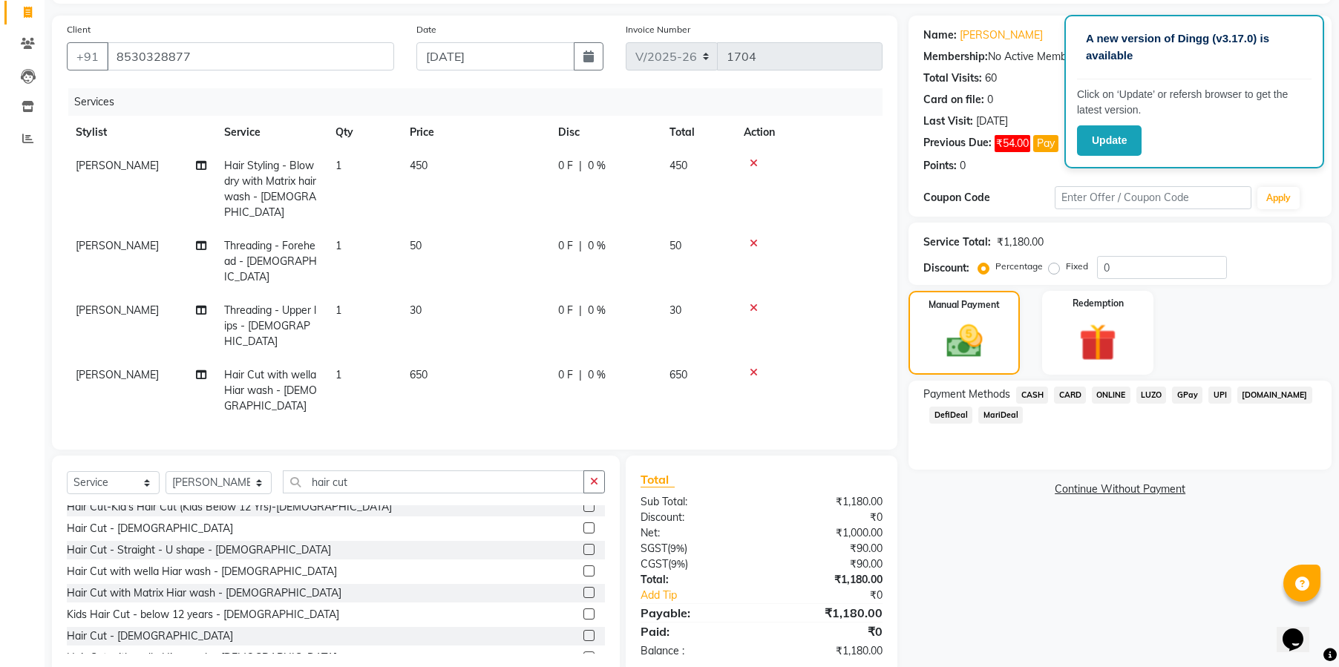
click at [1103, 388] on span "ONLINE" at bounding box center [1111, 395] width 39 height 17
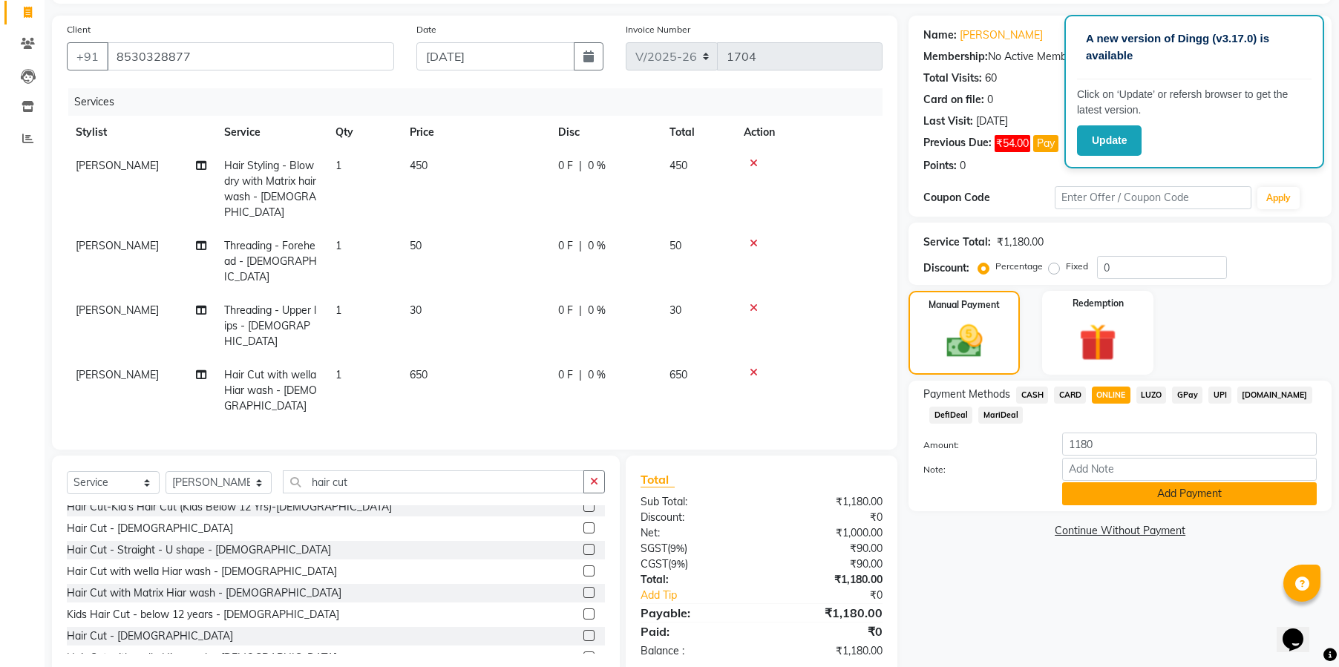
click at [1185, 486] on button "Add Payment" at bounding box center [1189, 493] width 255 height 23
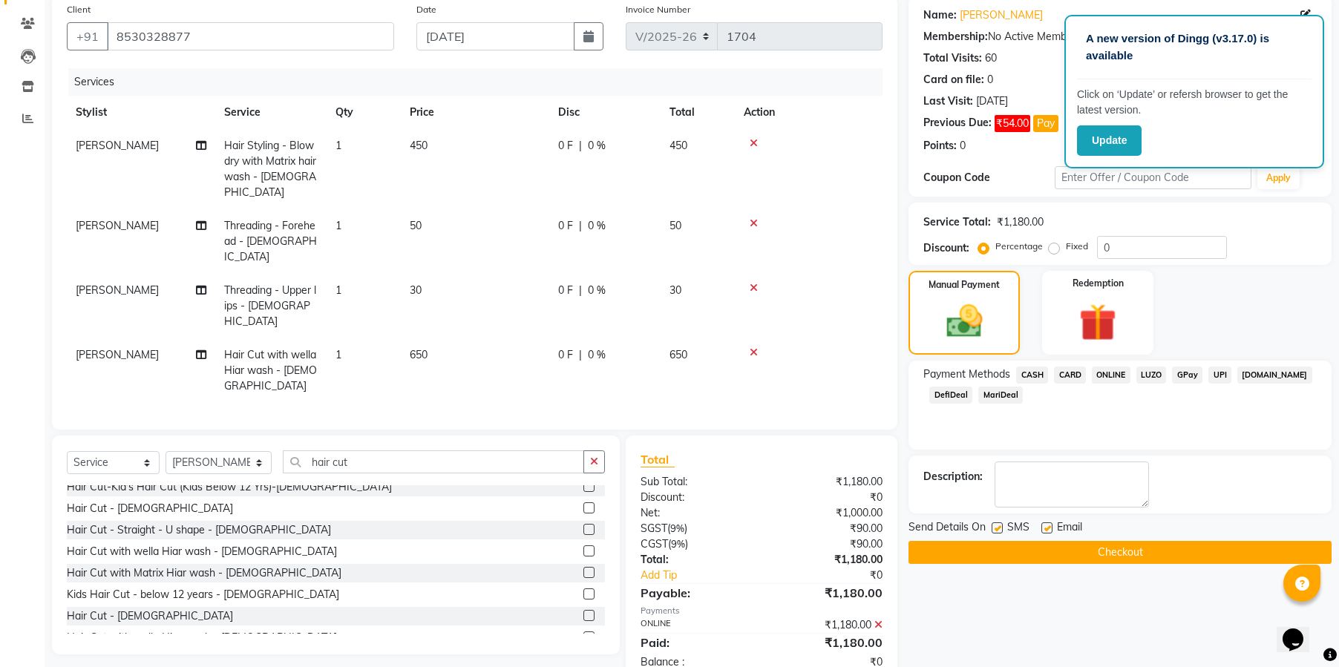
scroll to position [126, 0]
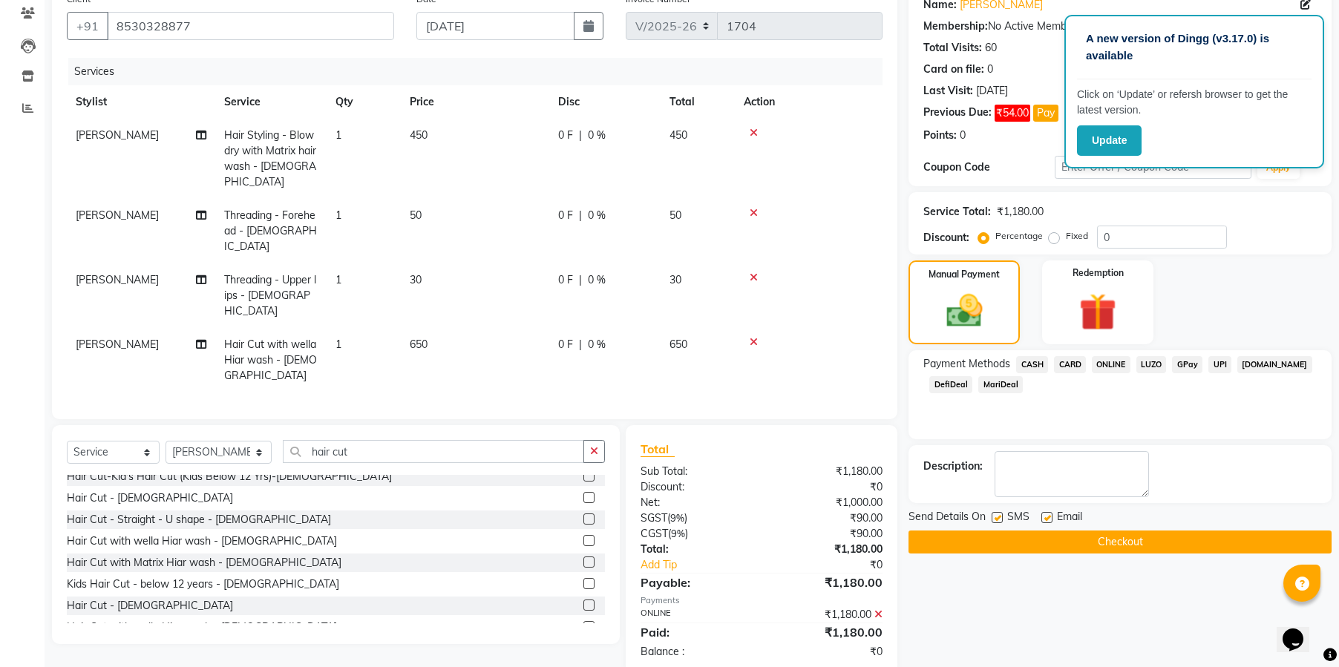
drag, startPoint x: 992, startPoint y: 516, endPoint x: 1040, endPoint y: 514, distance: 47.5
click at [993, 516] on label at bounding box center [996, 517] width 11 height 11
click at [993, 516] on input "checkbox" at bounding box center [996, 519] width 10 height 10
checkbox input "false"
click at [1044, 514] on label at bounding box center [1046, 517] width 11 height 11
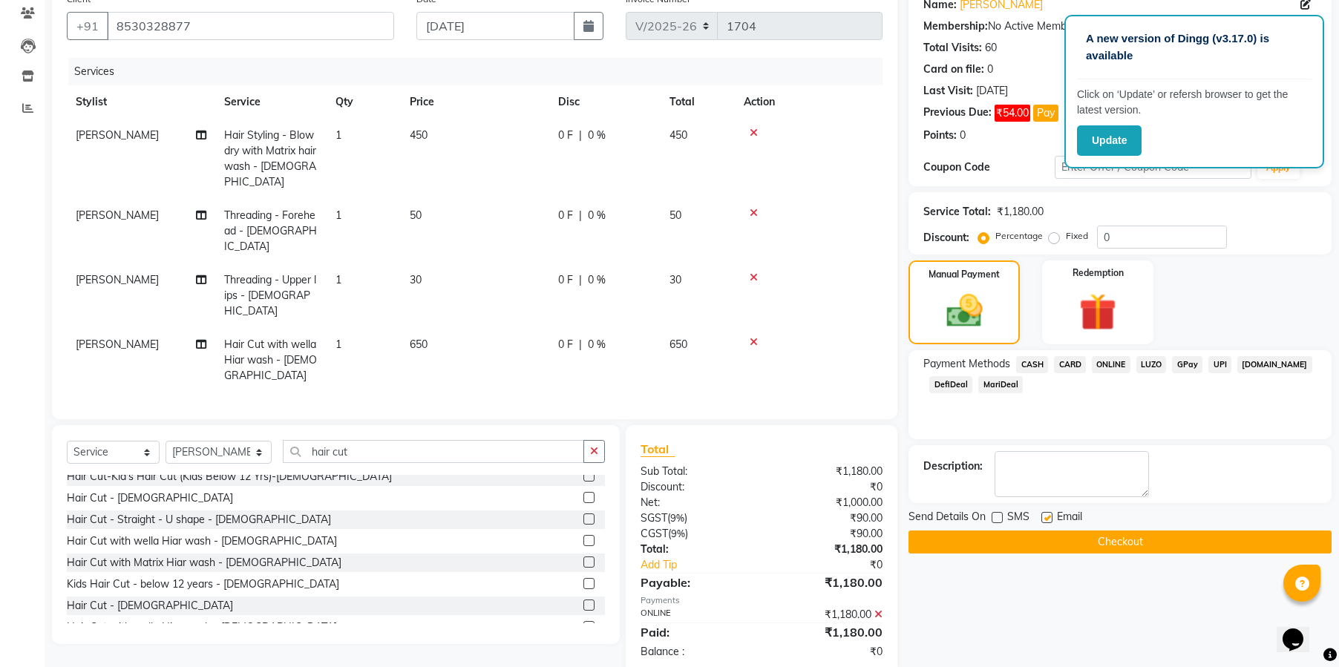
click at [1044, 514] on input "checkbox" at bounding box center [1046, 519] width 10 height 10
checkbox input "false"
drag, startPoint x: 1101, startPoint y: 546, endPoint x: 1097, endPoint y: 531, distance: 15.5
click at [1101, 545] on button "Checkout" at bounding box center [1119, 542] width 423 height 23
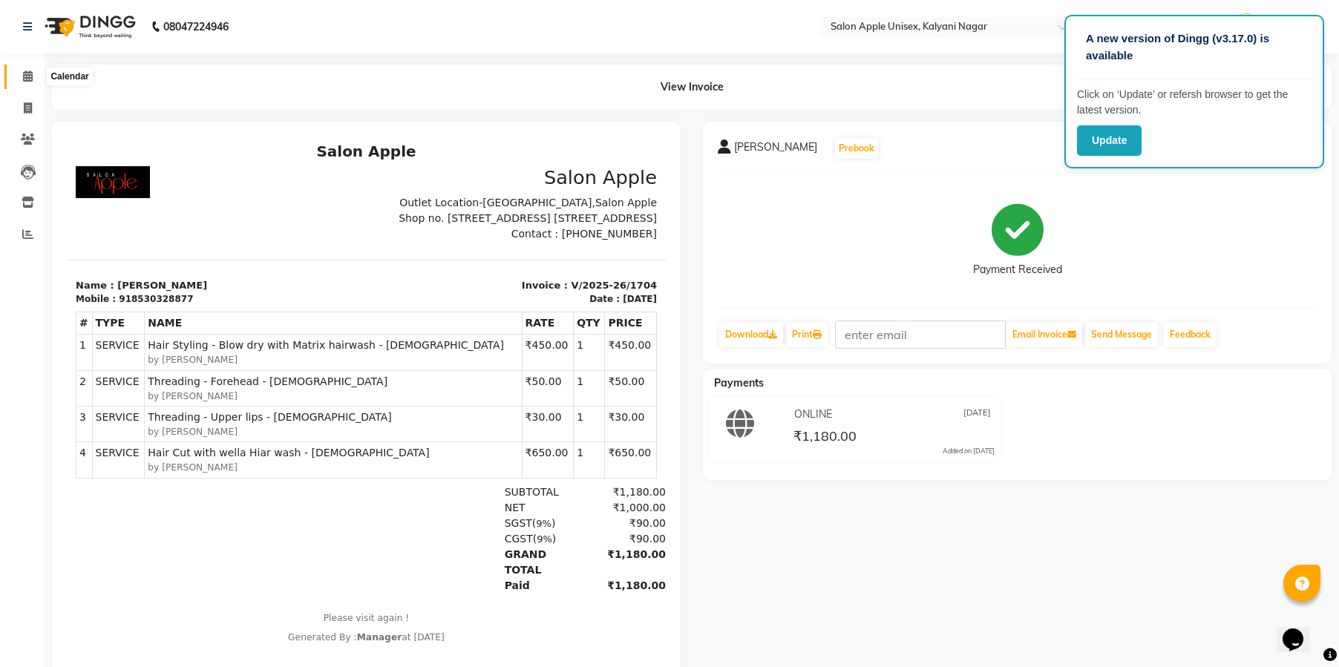
click at [30, 77] on icon at bounding box center [28, 76] width 10 height 11
